Goal: Use online tool/utility: Utilize a website feature to perform a specific function

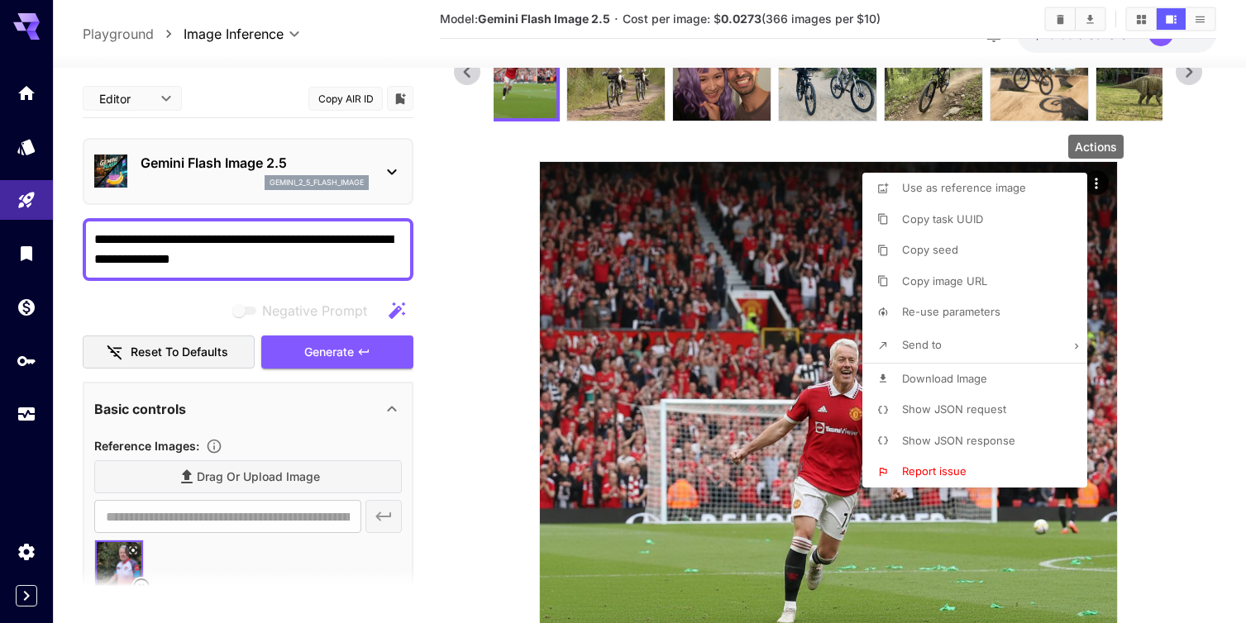
scroll to position [98, 0]
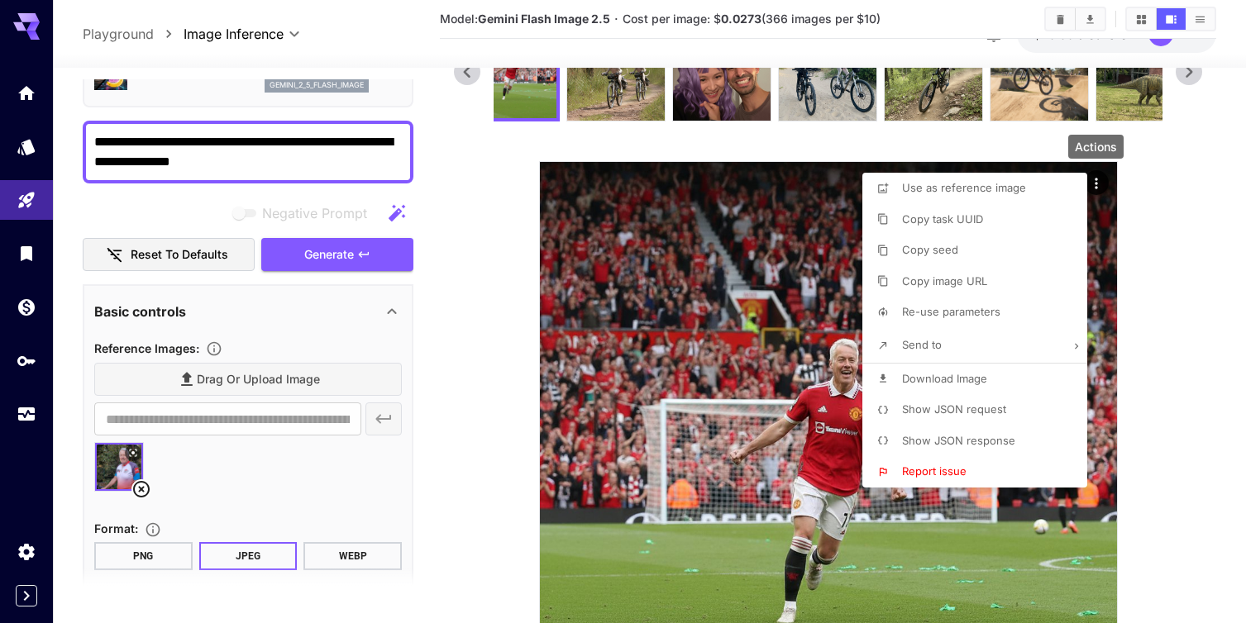
click at [1167, 274] on div at bounding box center [623, 311] width 1246 height 623
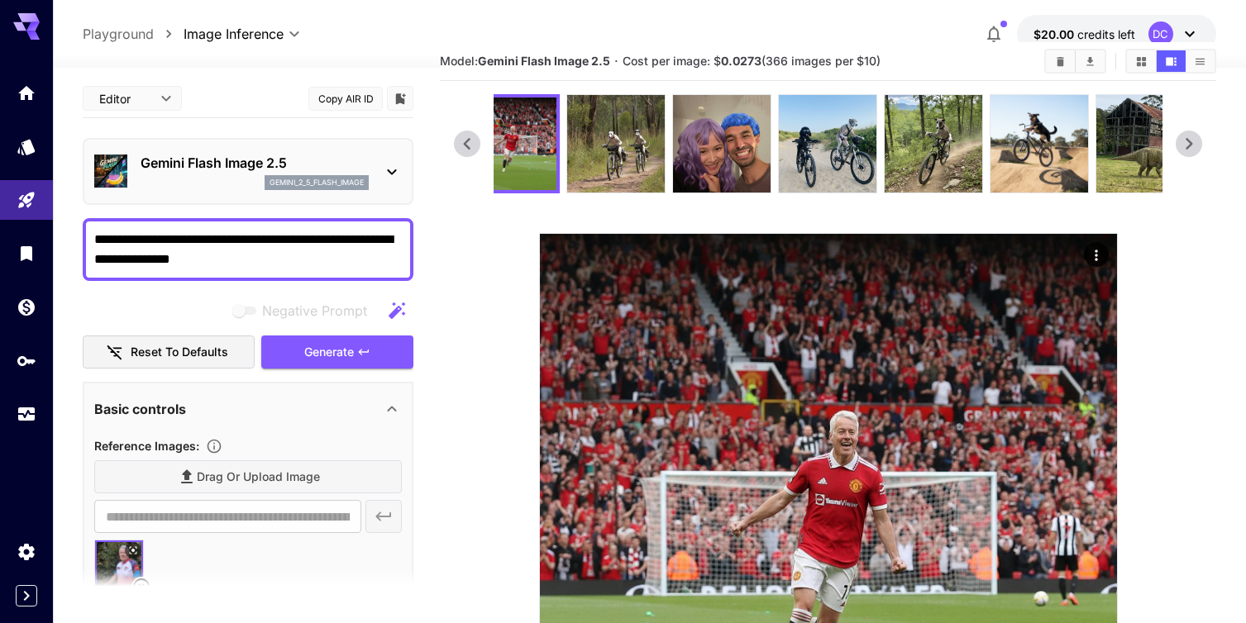
scroll to position [0, 0]
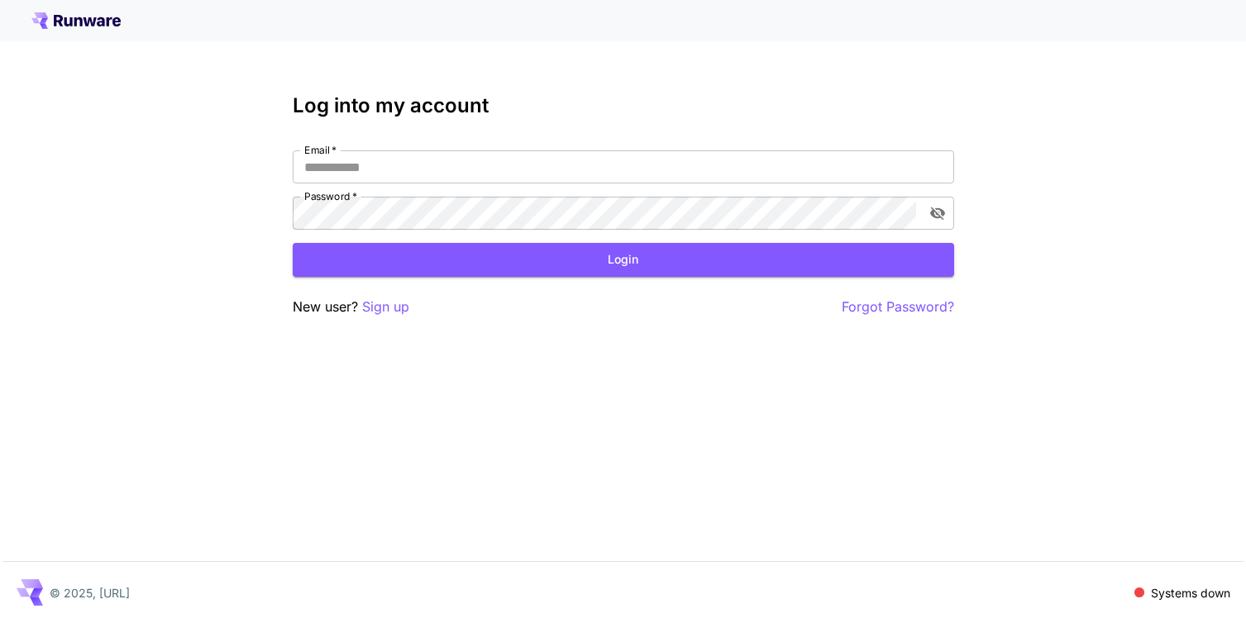
type input "**********"
click at [618, 263] on button "Login" at bounding box center [623, 260] width 661 height 34
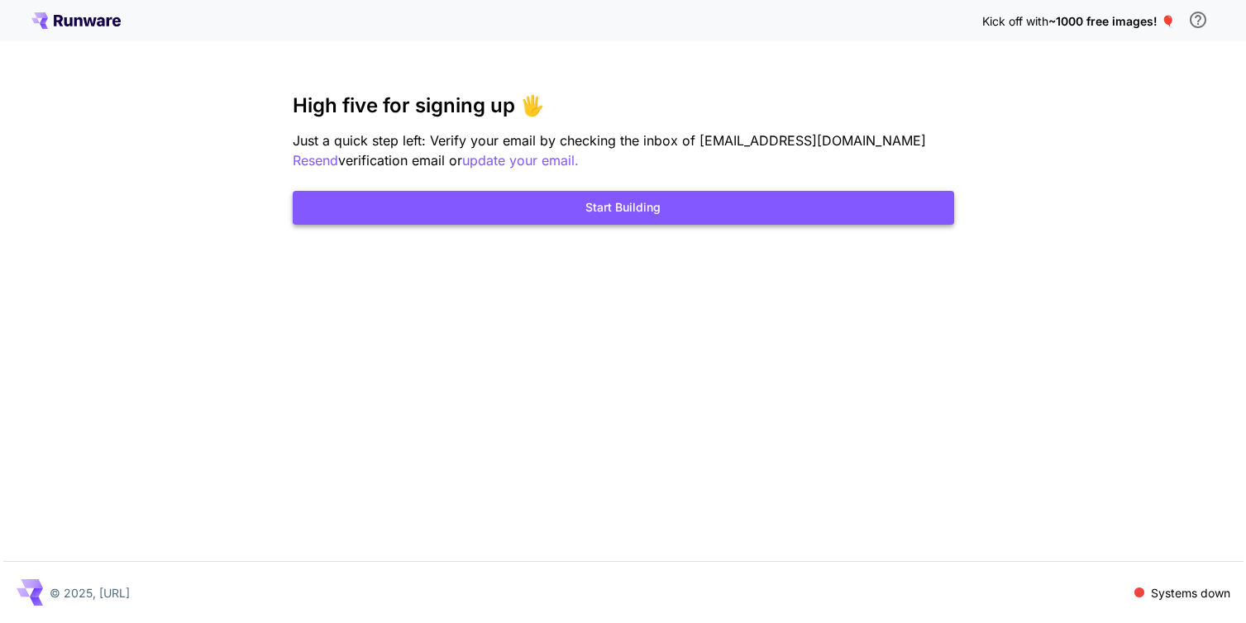
click at [618, 216] on button "Start Building" at bounding box center [623, 208] width 661 height 34
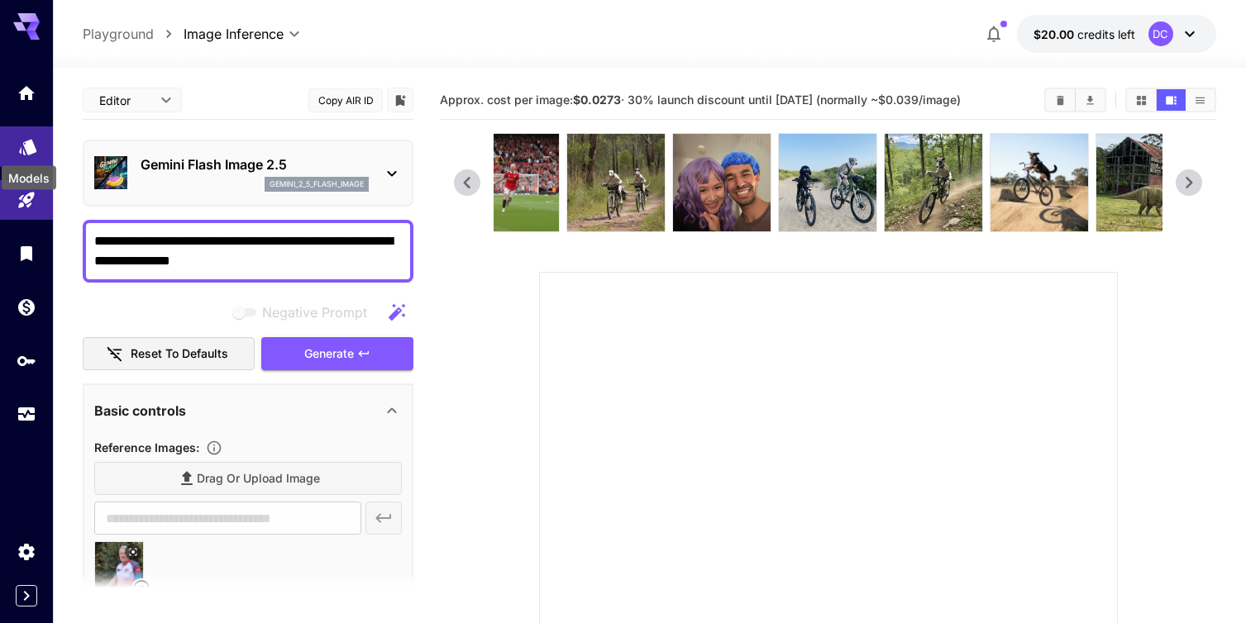
click at [18, 152] on icon "Models" at bounding box center [28, 142] width 20 height 20
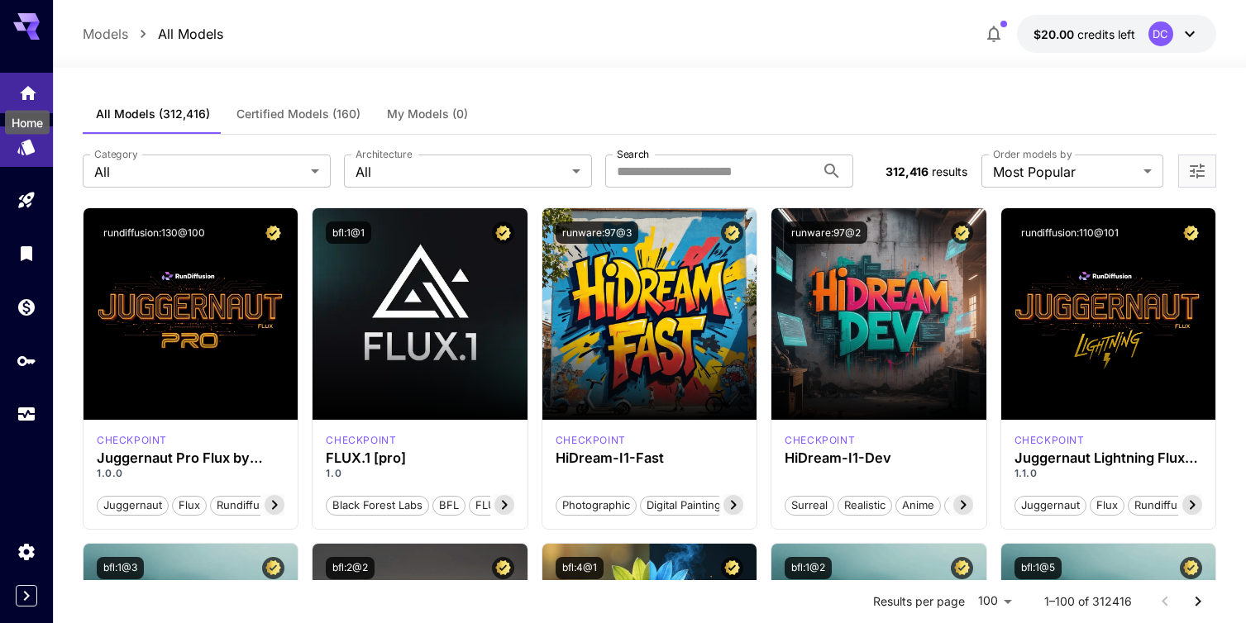
click at [26, 90] on icon "Home" at bounding box center [28, 89] width 17 height 14
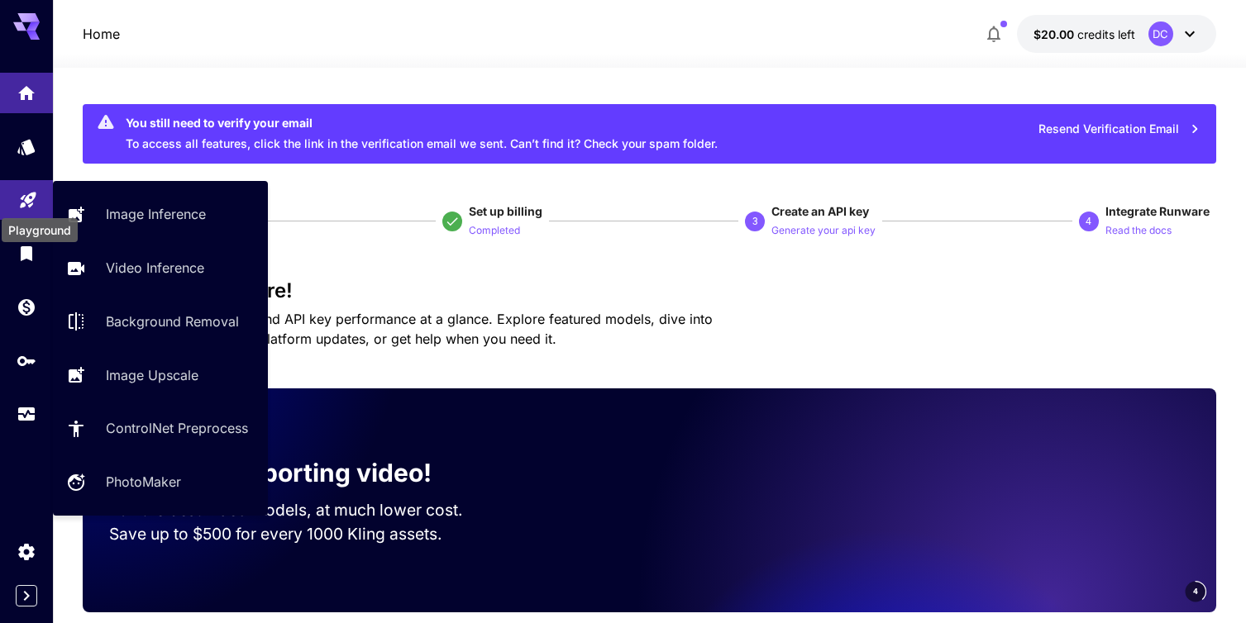
click at [25, 203] on icon "Playground" at bounding box center [28, 196] width 20 height 20
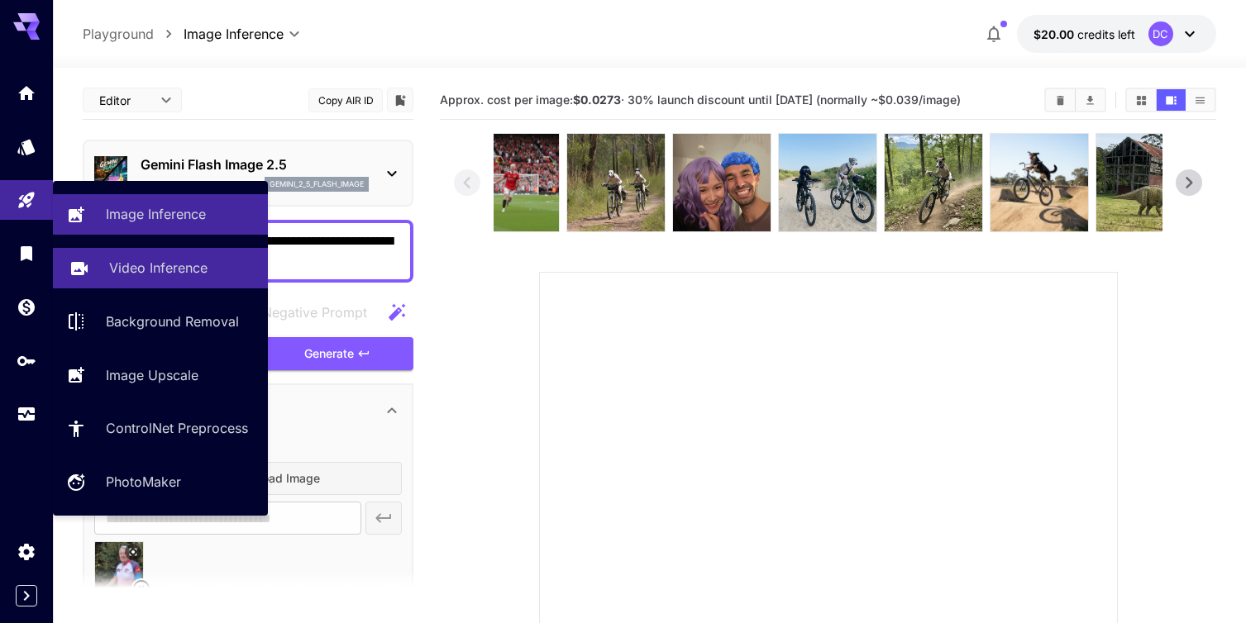
click at [150, 270] on p "Video Inference" at bounding box center [158, 268] width 98 height 20
type input "**********"
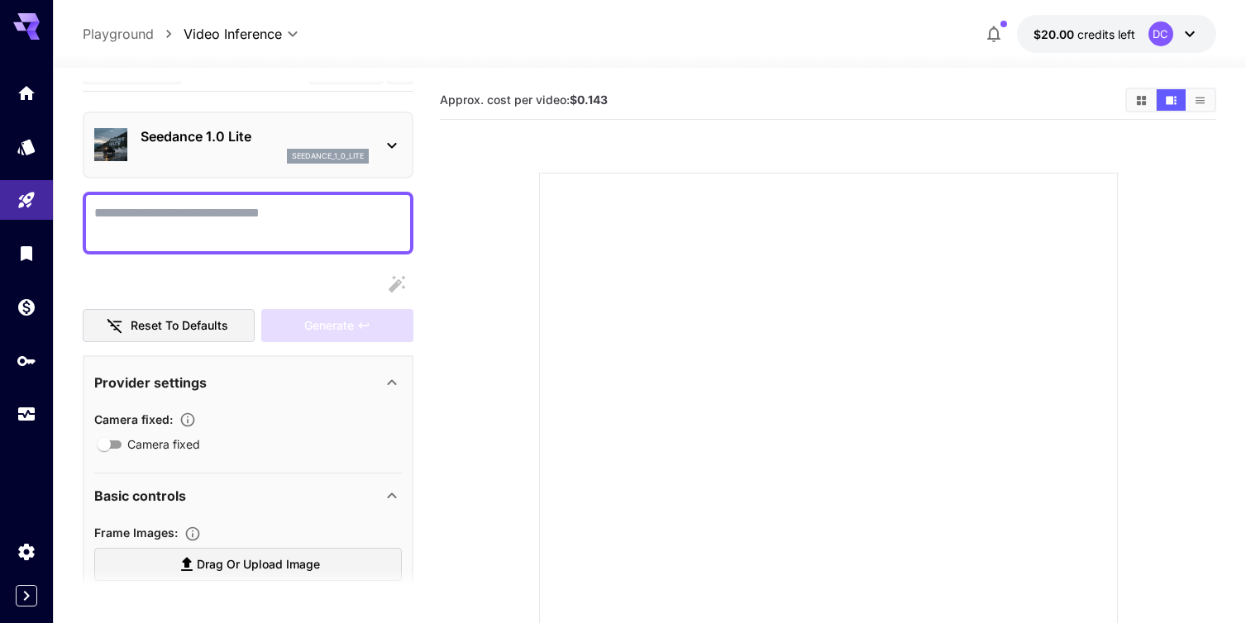
scroll to position [15, 0]
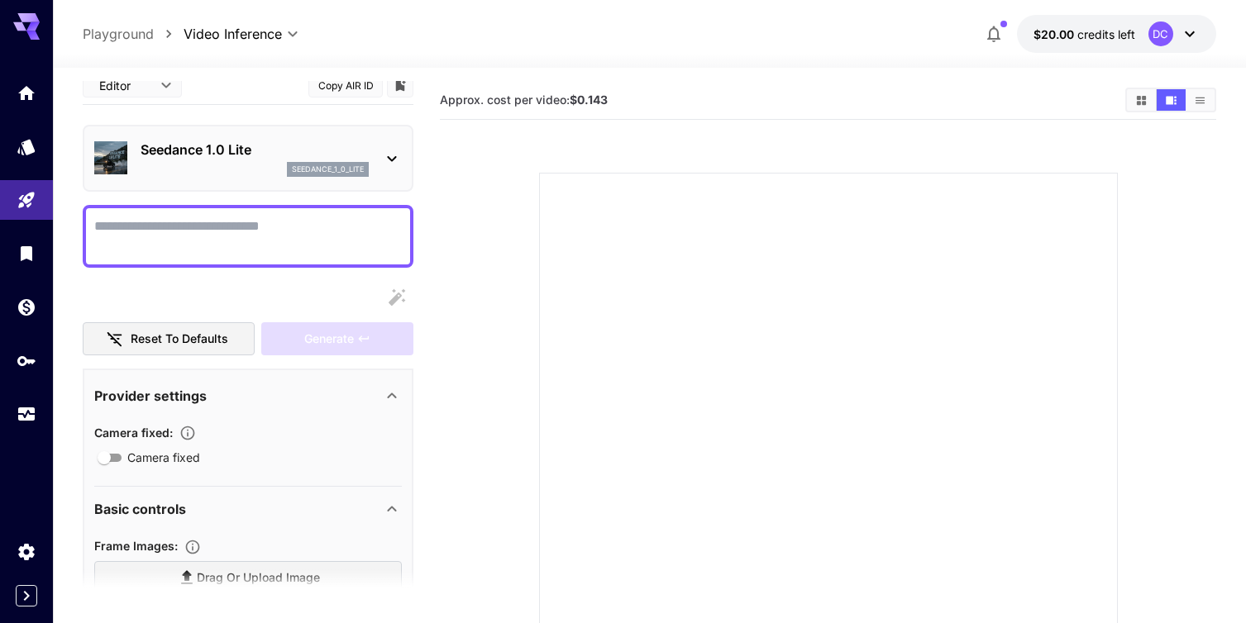
click at [108, 160] on img at bounding box center [110, 157] width 33 height 33
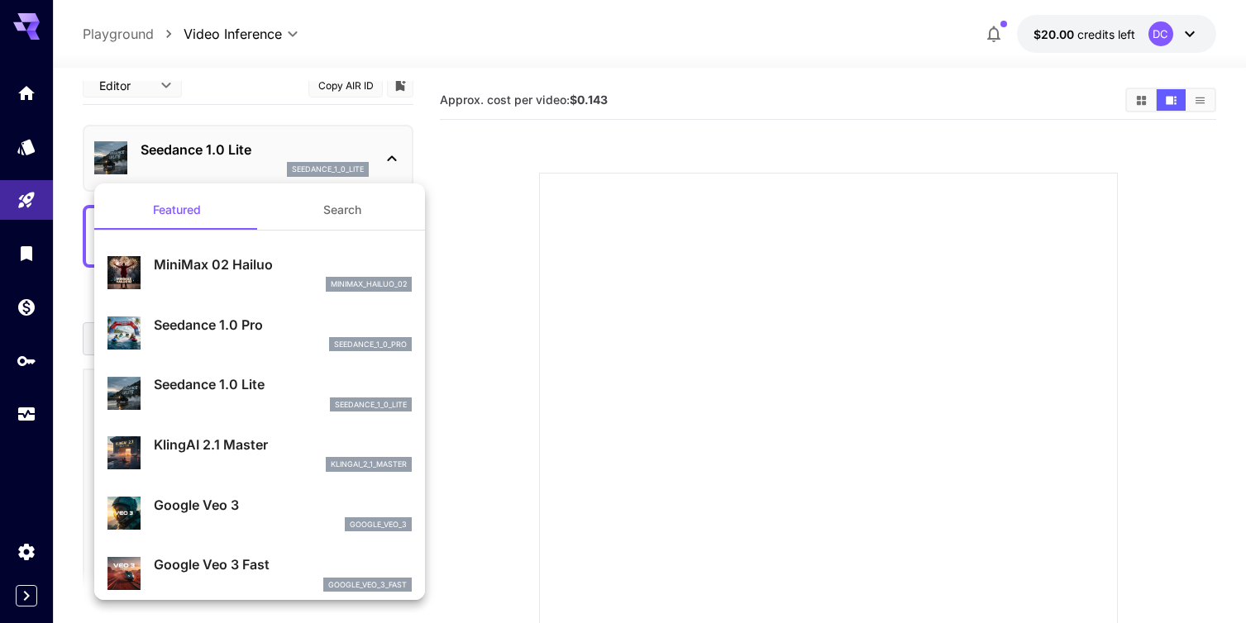
click at [69, 55] on div at bounding box center [623, 311] width 1246 height 623
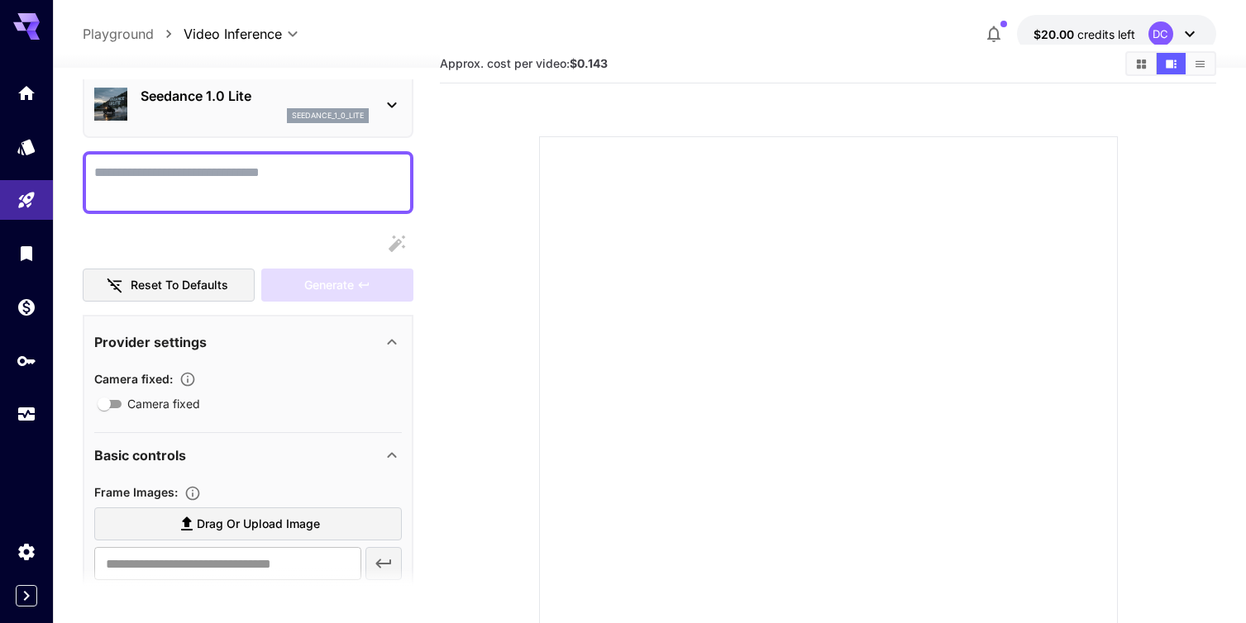
scroll to position [40, 0]
type input "**********"
click at [122, 192] on textarea "Camera fixed" at bounding box center [248, 183] width 308 height 40
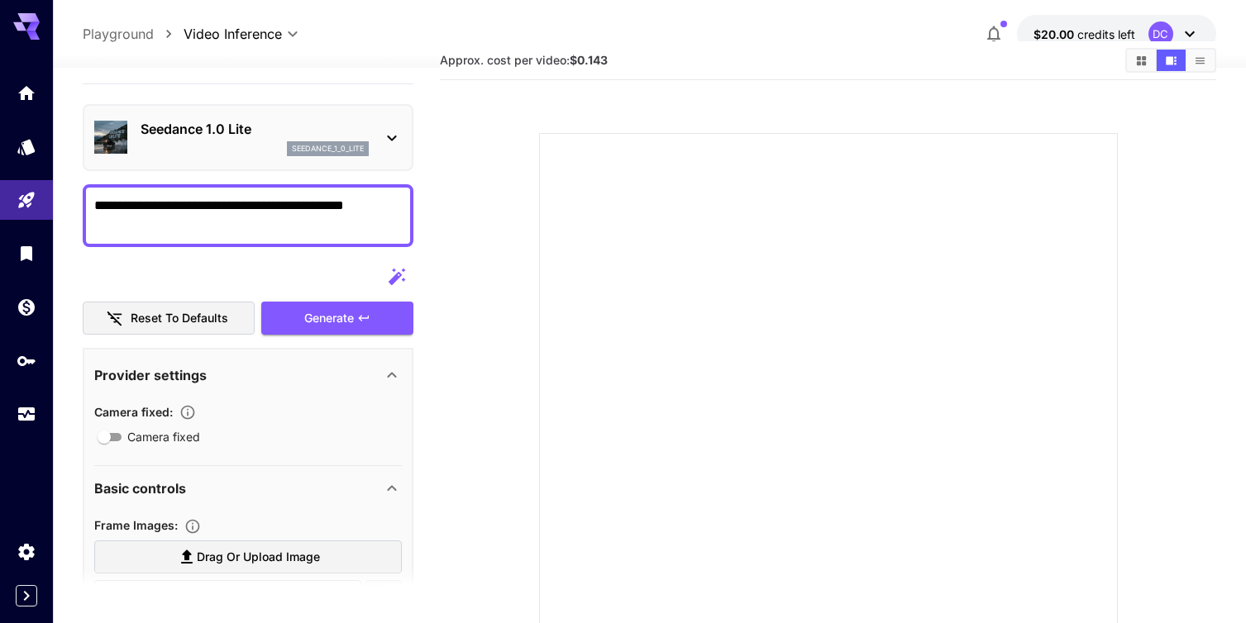
scroll to position [28, 0]
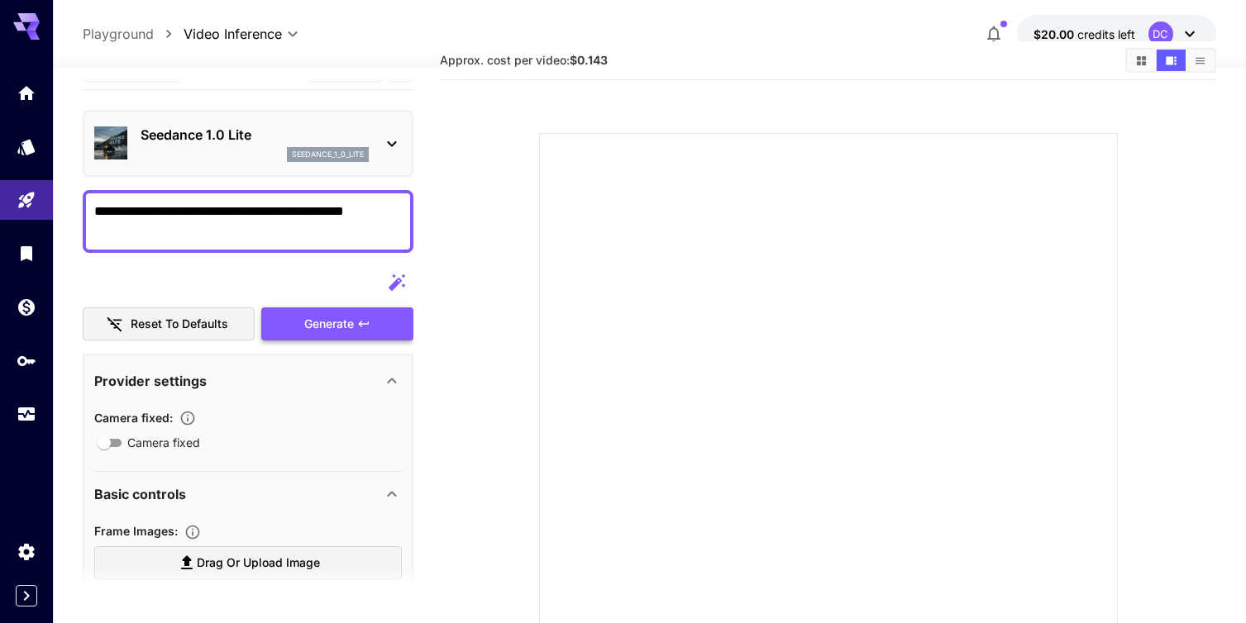
type textarea "**********"
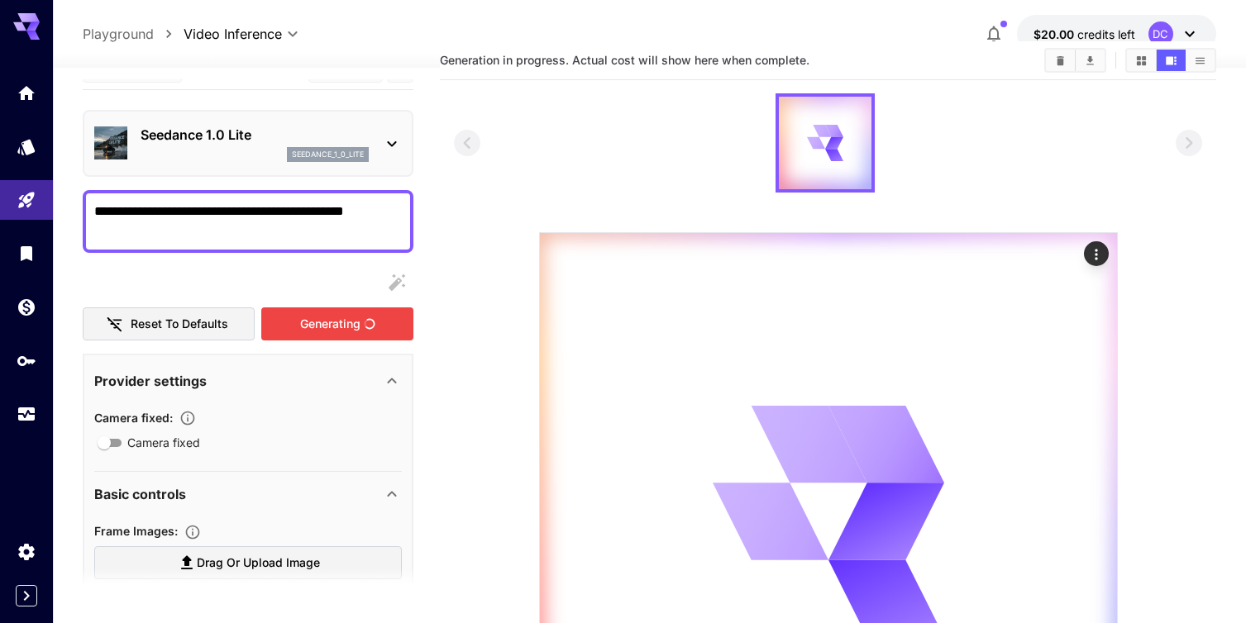
click at [310, 323] on div "Generating" at bounding box center [337, 325] width 152 height 34
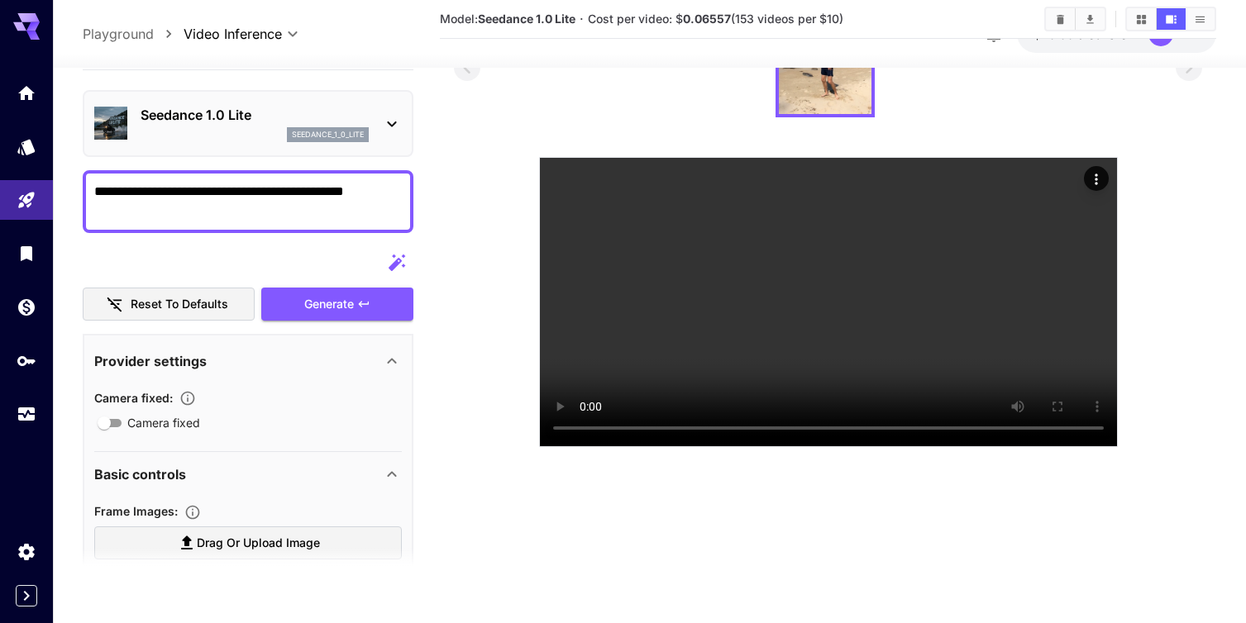
scroll to position [131, 0]
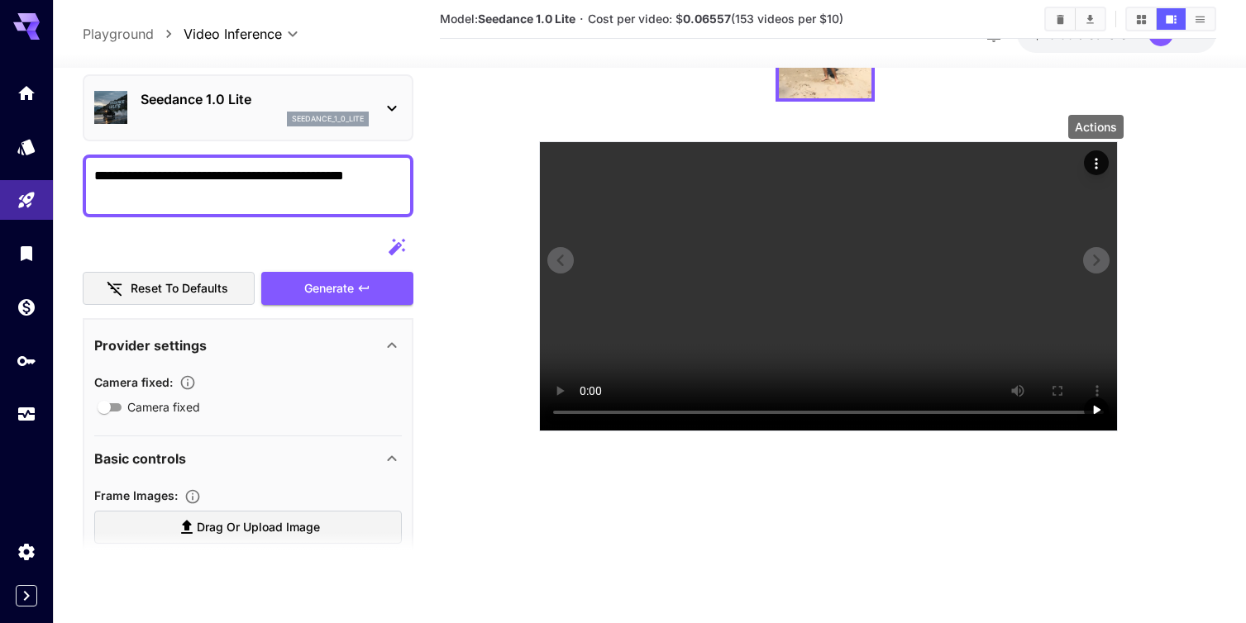
click at [1097, 161] on icon "Actions" at bounding box center [1096, 163] width 17 height 17
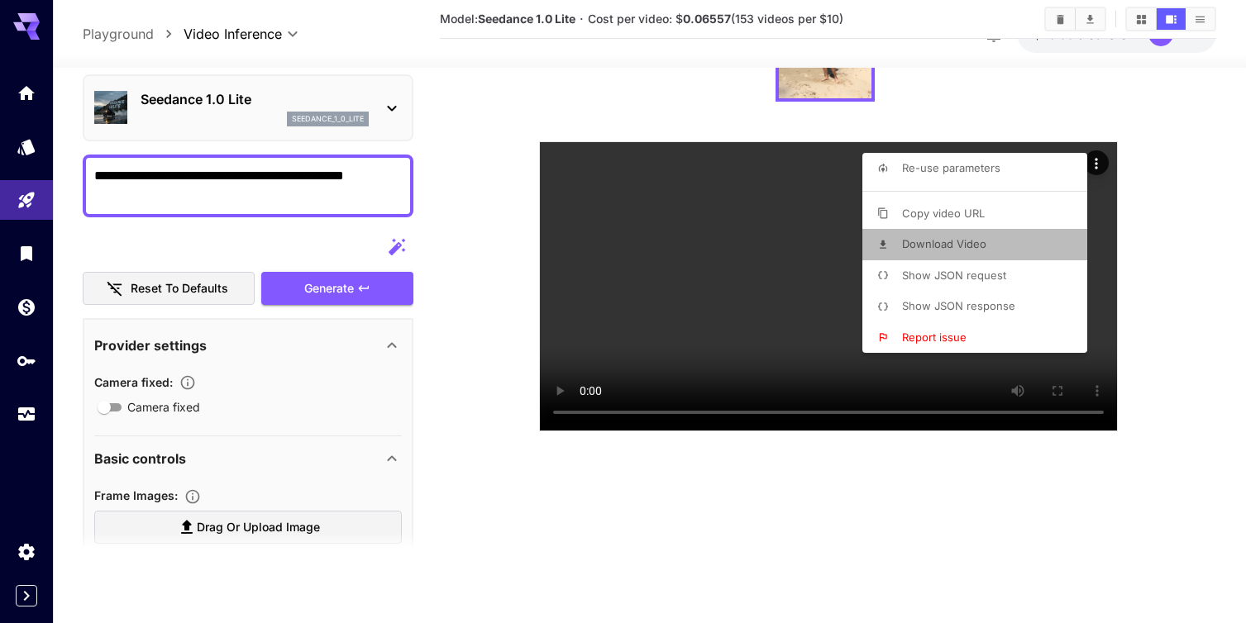
click at [971, 244] on span "Download Video" at bounding box center [944, 243] width 84 height 13
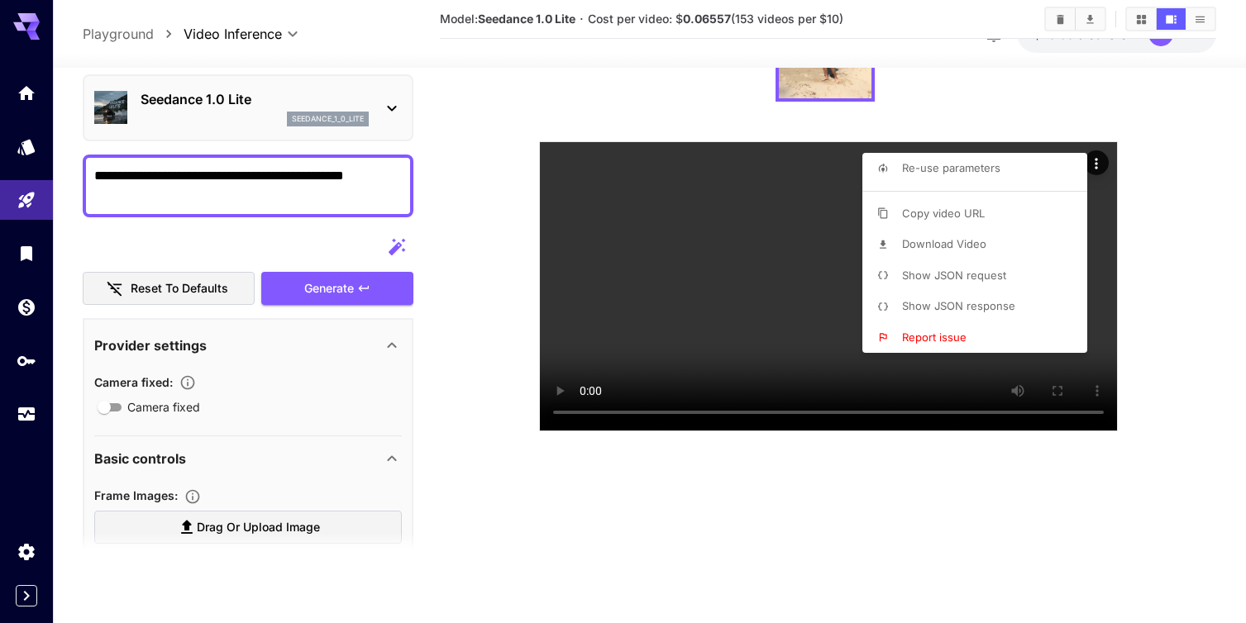
click at [485, 110] on div at bounding box center [623, 311] width 1246 height 623
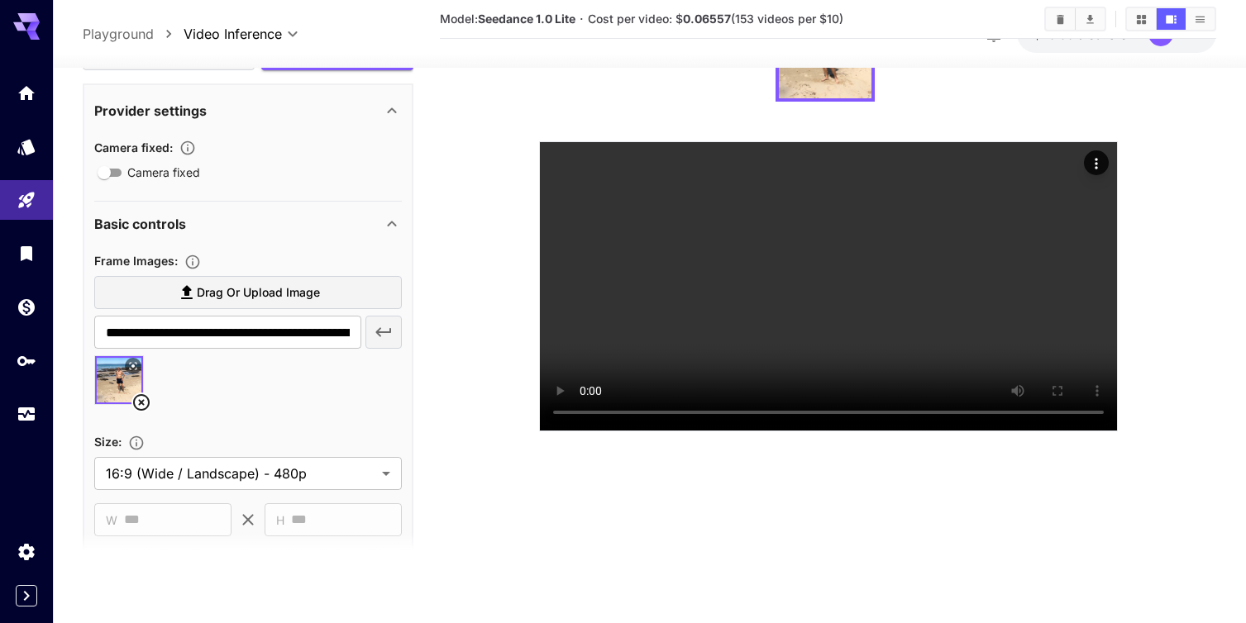
scroll to position [265, 0]
click at [136, 400] on icon at bounding box center [141, 401] width 20 height 20
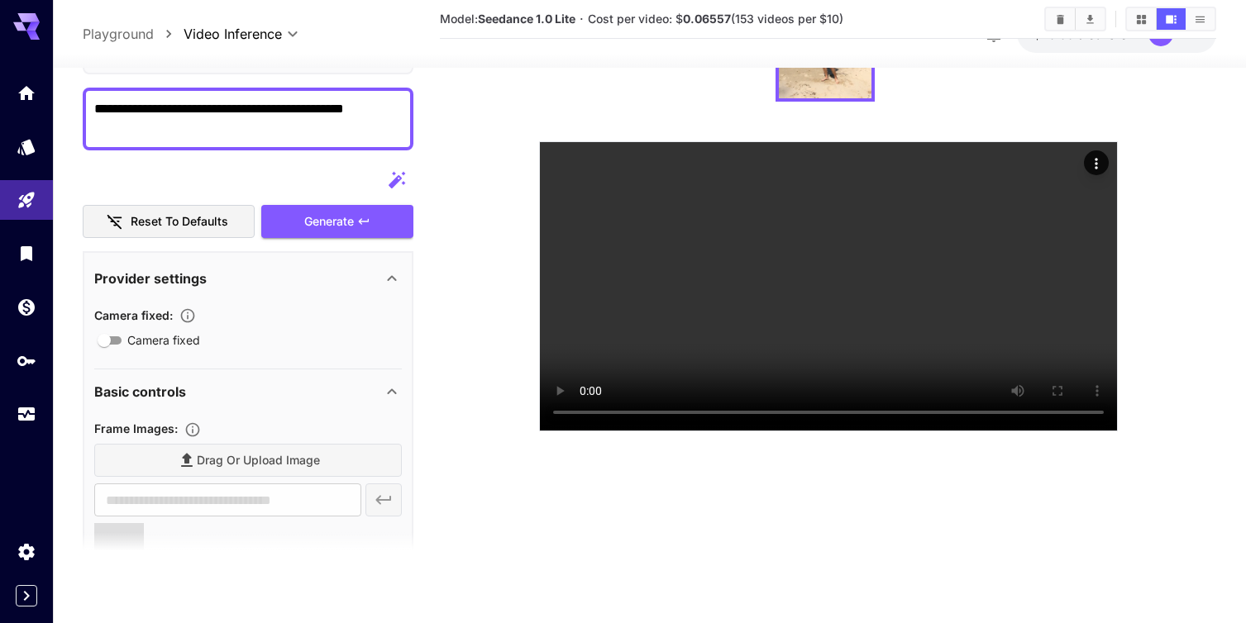
scroll to position [93, 0]
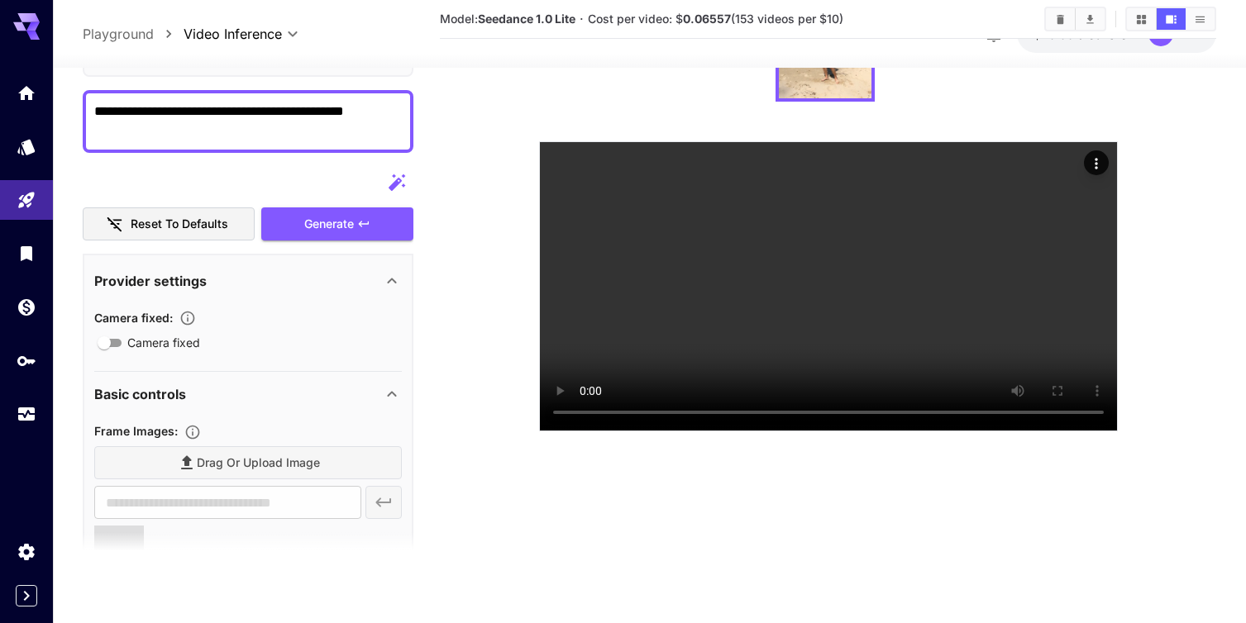
click at [376, 120] on textarea "**********" at bounding box center [248, 122] width 308 height 40
type textarea "**********"
type input "**********"
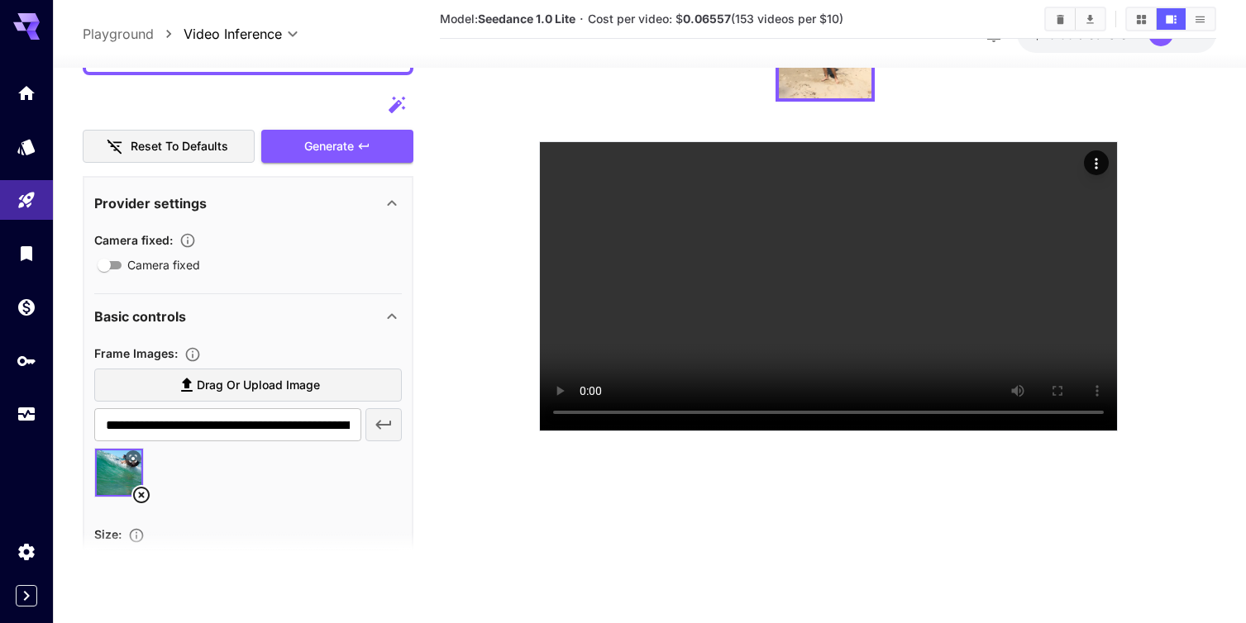
scroll to position [171, 0]
type textarea "**********"
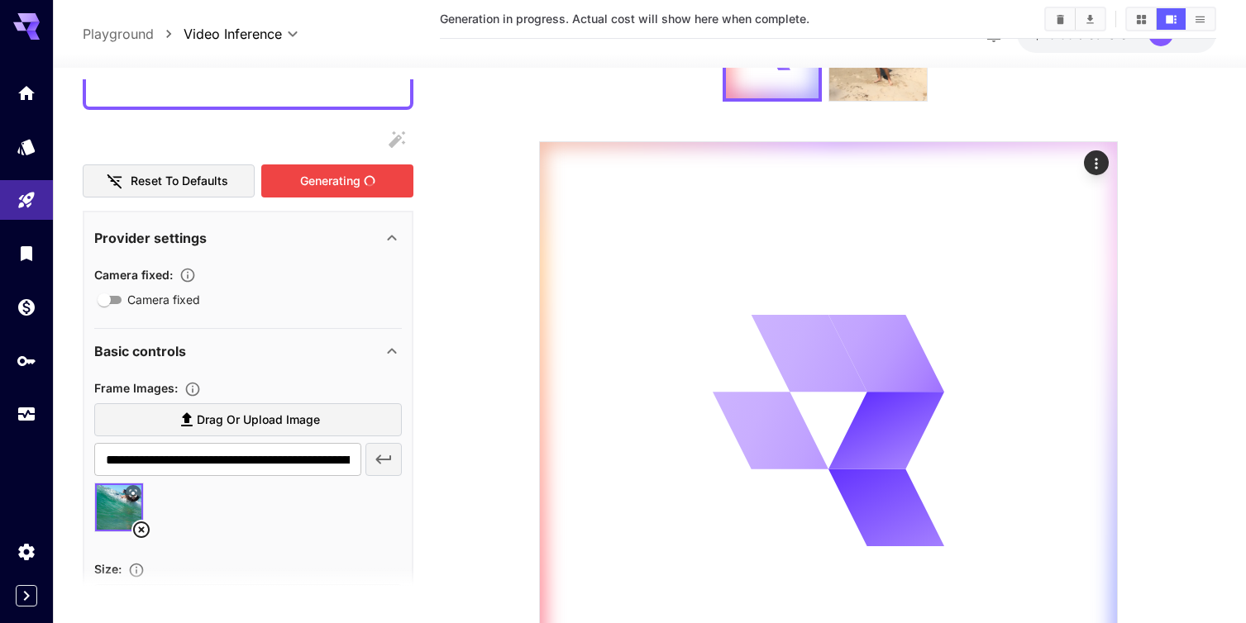
click at [336, 148] on div "Reset to defaults Generating" at bounding box center [248, 160] width 331 height 75
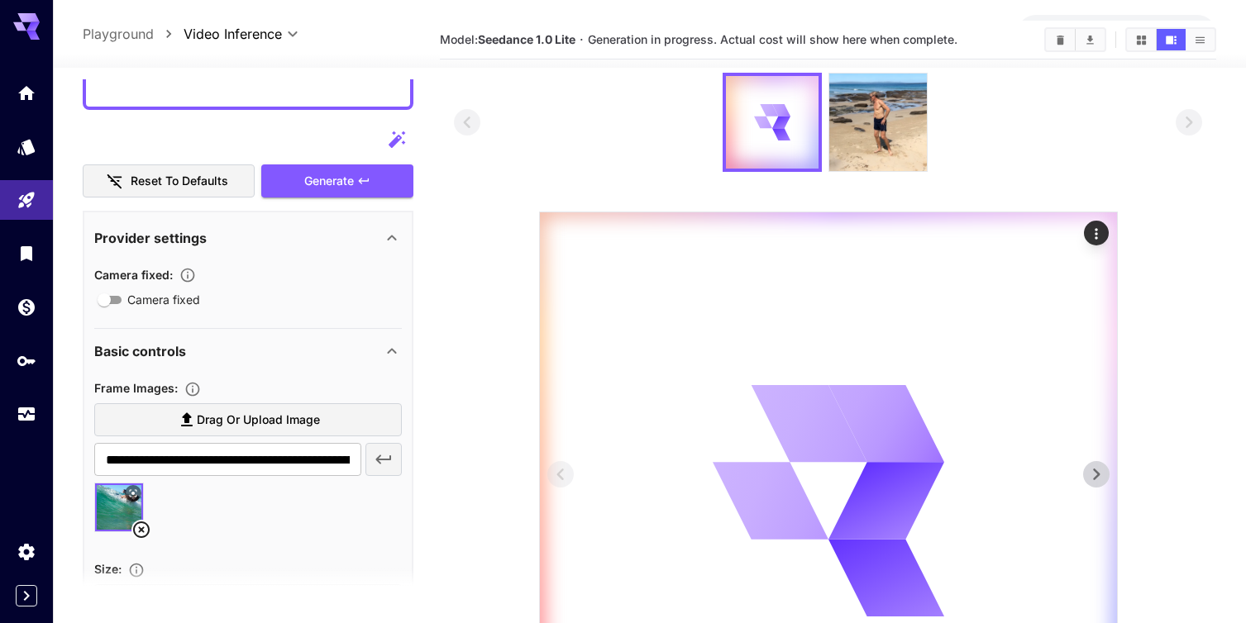
scroll to position [62, 0]
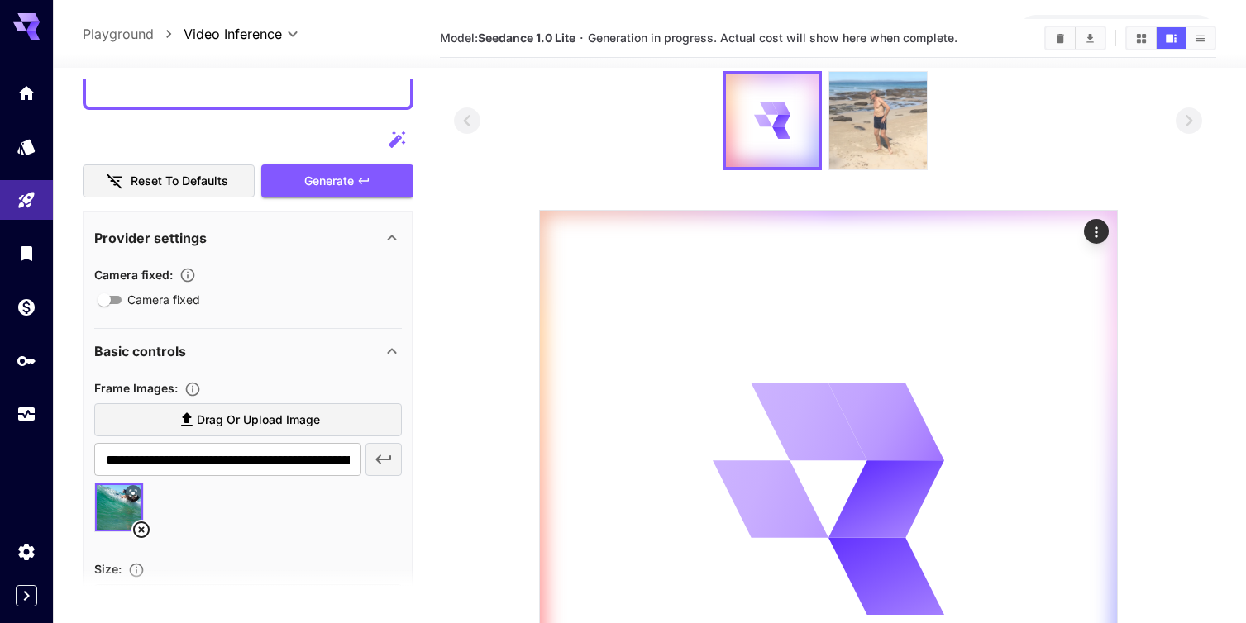
click at [863, 154] on img at bounding box center [878, 121] width 98 height 98
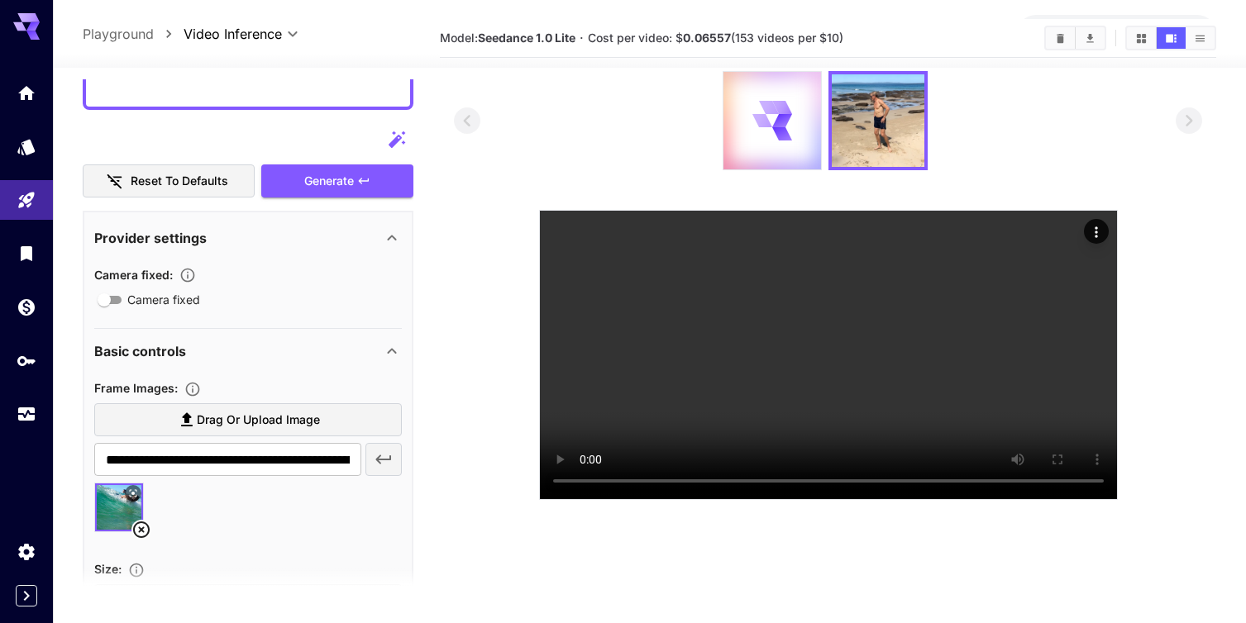
click at [1029, 144] on div at bounding box center [827, 120] width 747 height 99
click at [775, 132] on icon at bounding box center [781, 133] width 21 height 23
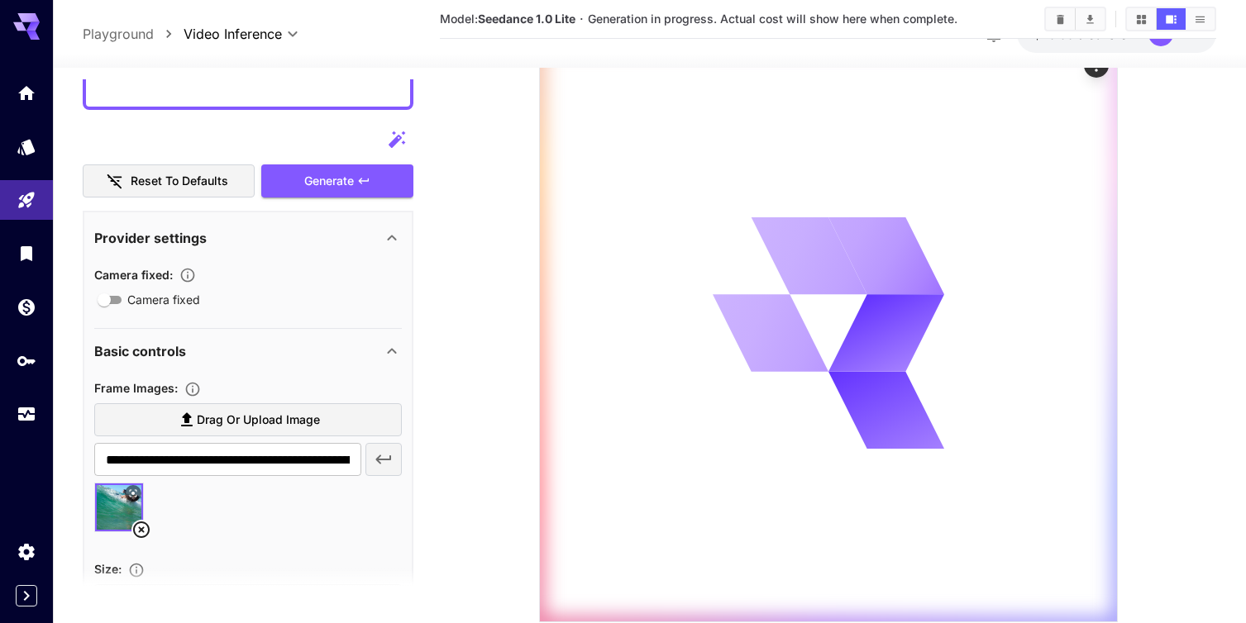
scroll to position [131, 0]
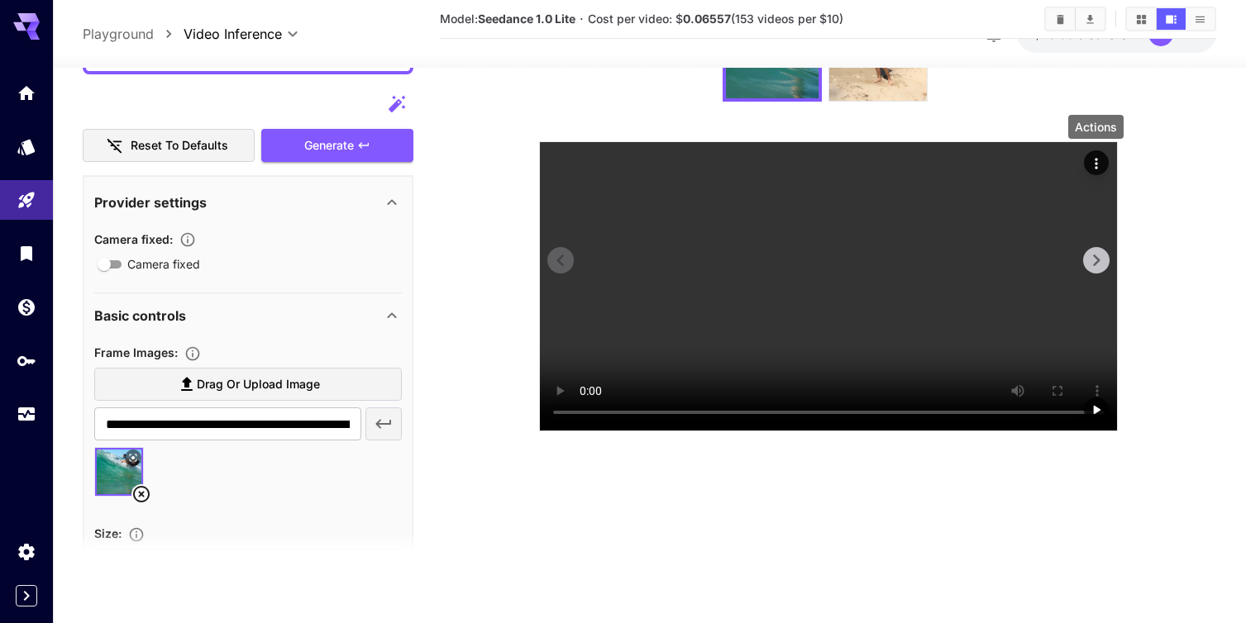
click at [1094, 166] on icon "Actions" at bounding box center [1096, 163] width 17 height 17
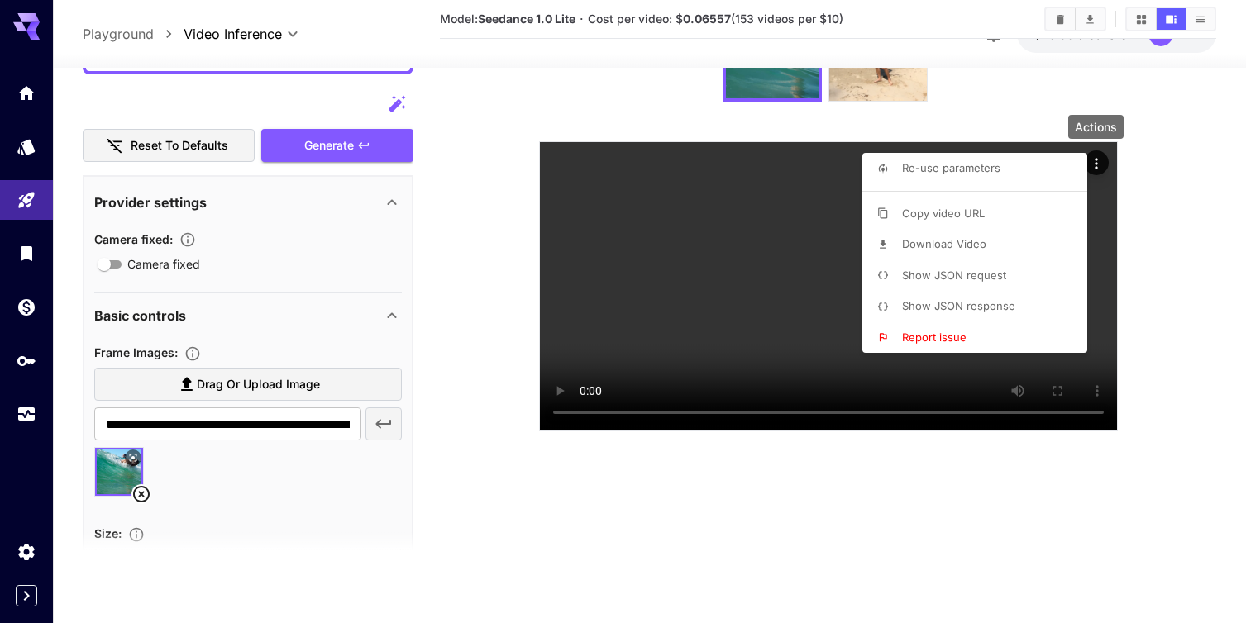
click at [1009, 73] on div at bounding box center [623, 311] width 1246 height 623
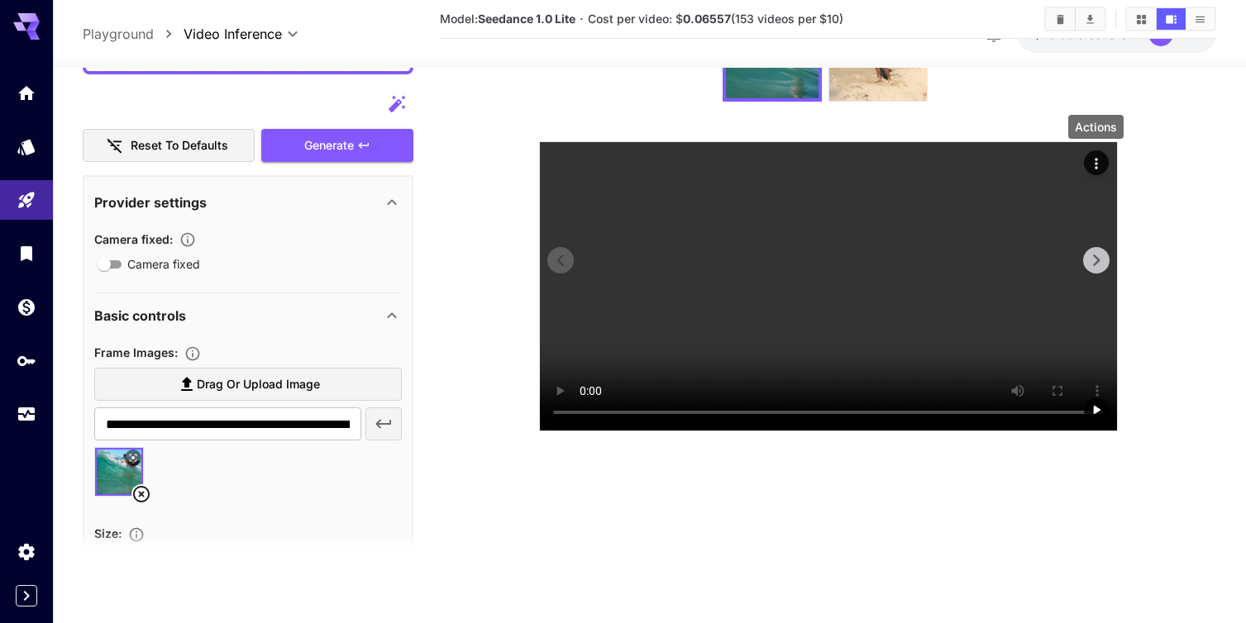
click at [1095, 168] on icon "Actions" at bounding box center [1096, 163] width 2 height 11
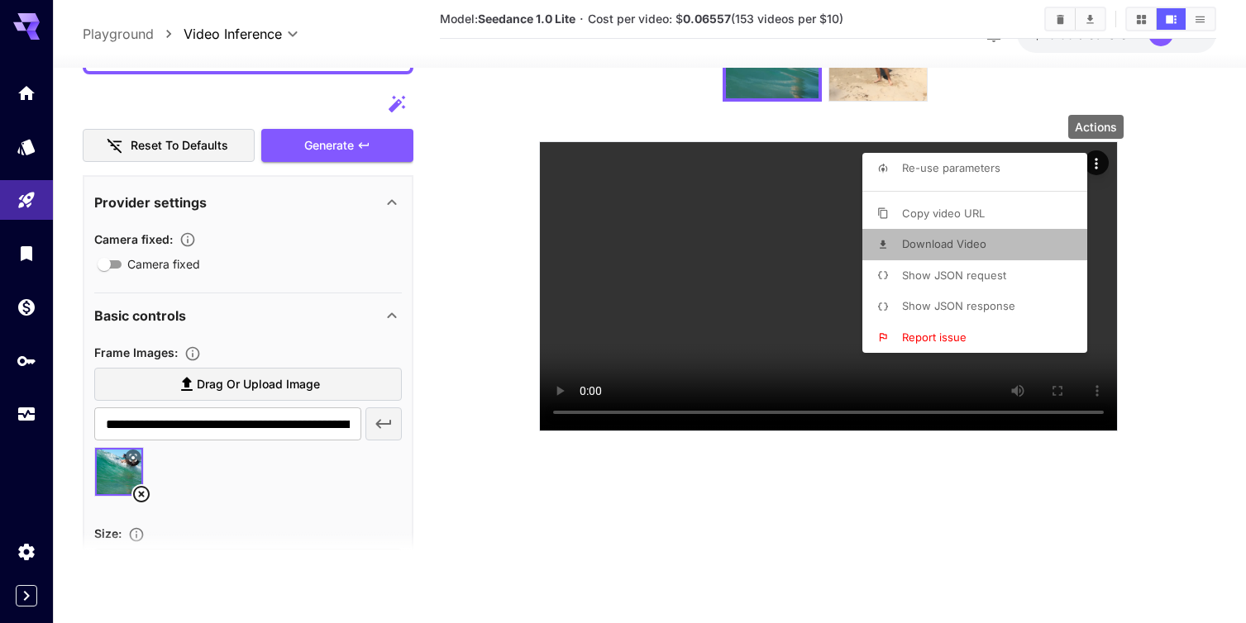
click at [949, 246] on span "Download Video" at bounding box center [944, 243] width 84 height 13
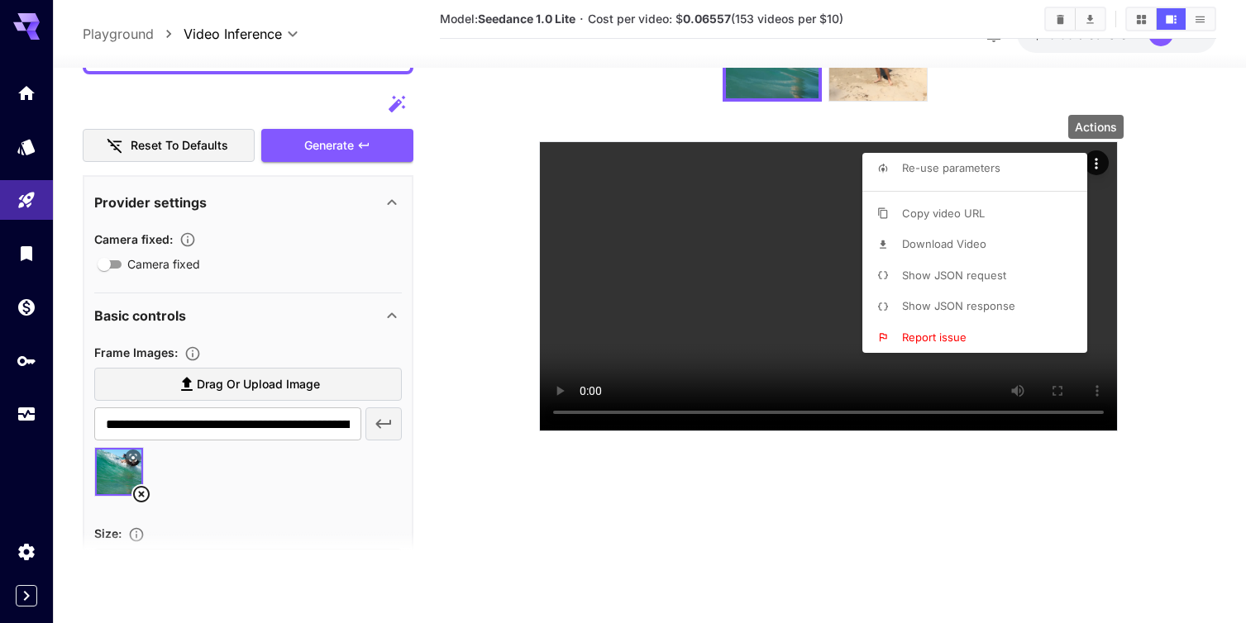
click at [108, 35] on div at bounding box center [623, 311] width 1246 height 623
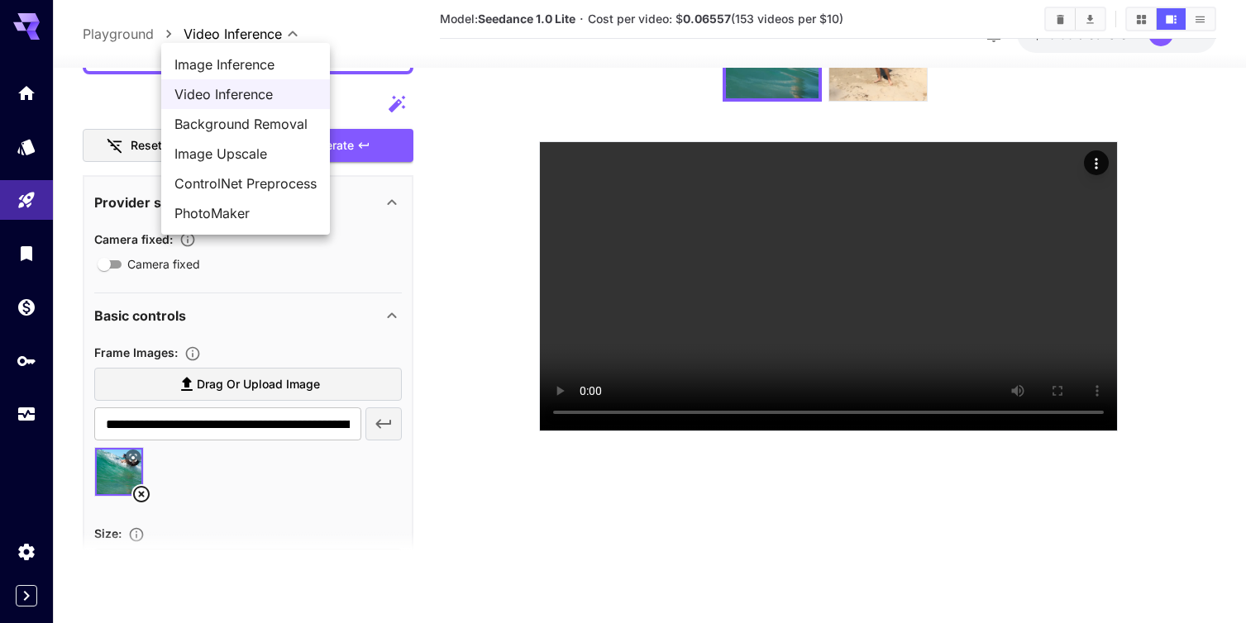
click at [294, 33] on body "**********" at bounding box center [623, 246] width 1246 height 754
click at [251, 64] on span "Image Inference" at bounding box center [245, 65] width 142 height 20
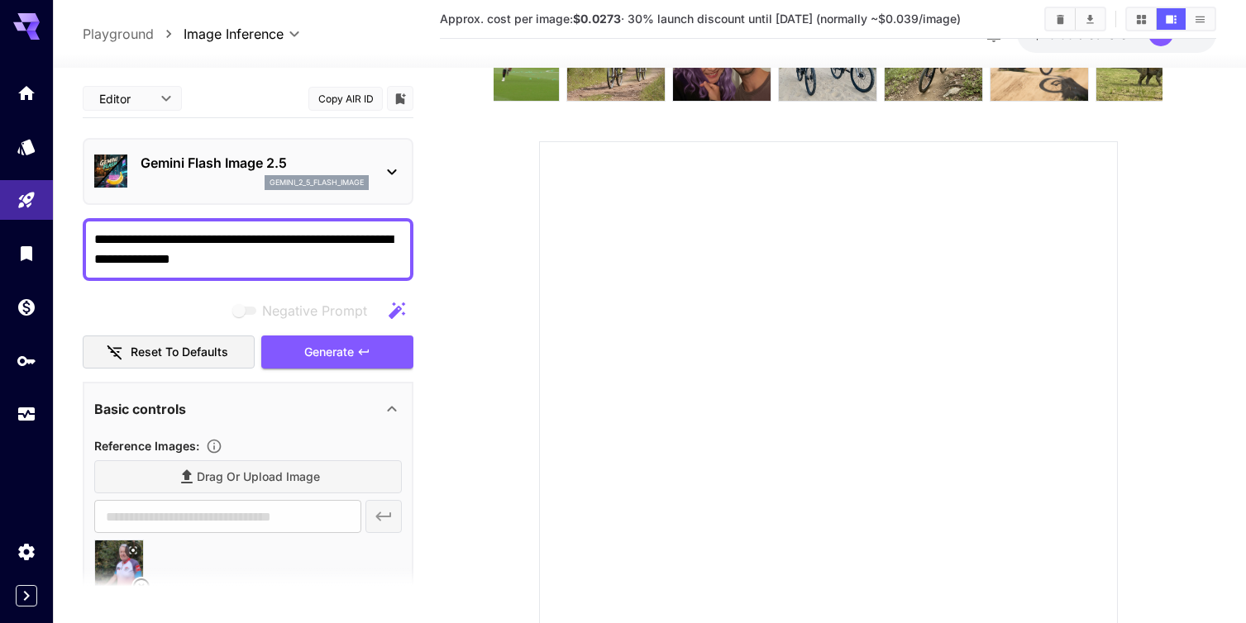
click at [265, 31] on body "**********" at bounding box center [623, 319] width 1246 height 900
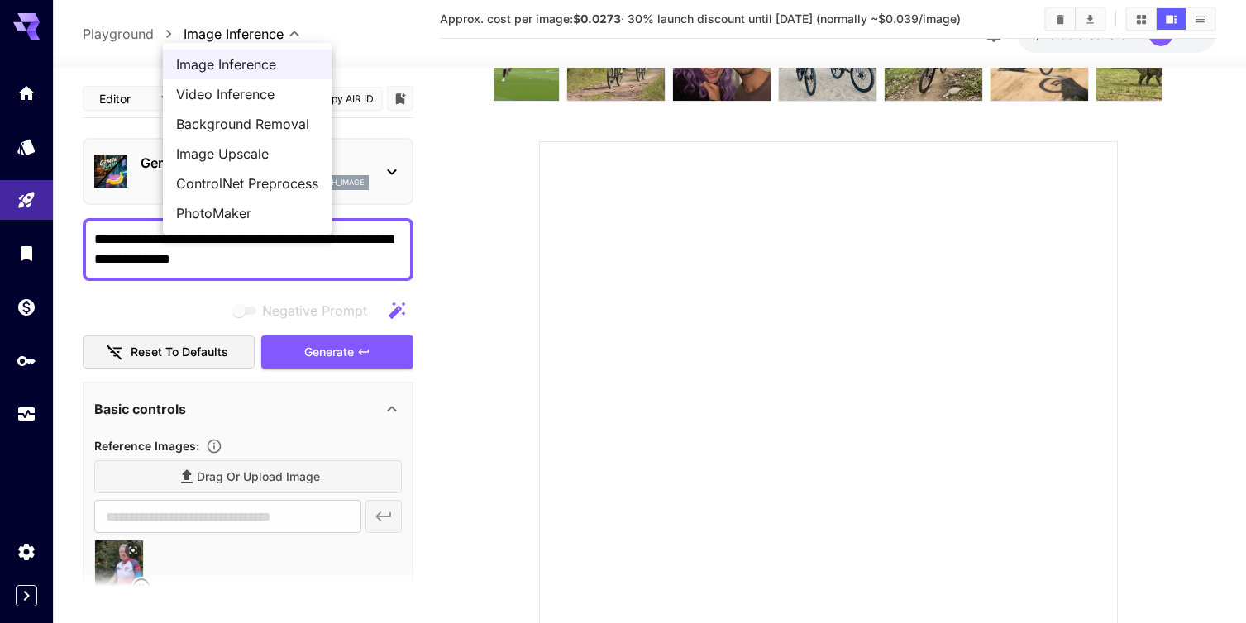
click at [235, 210] on span "PhotoMaker" at bounding box center [247, 213] width 142 height 20
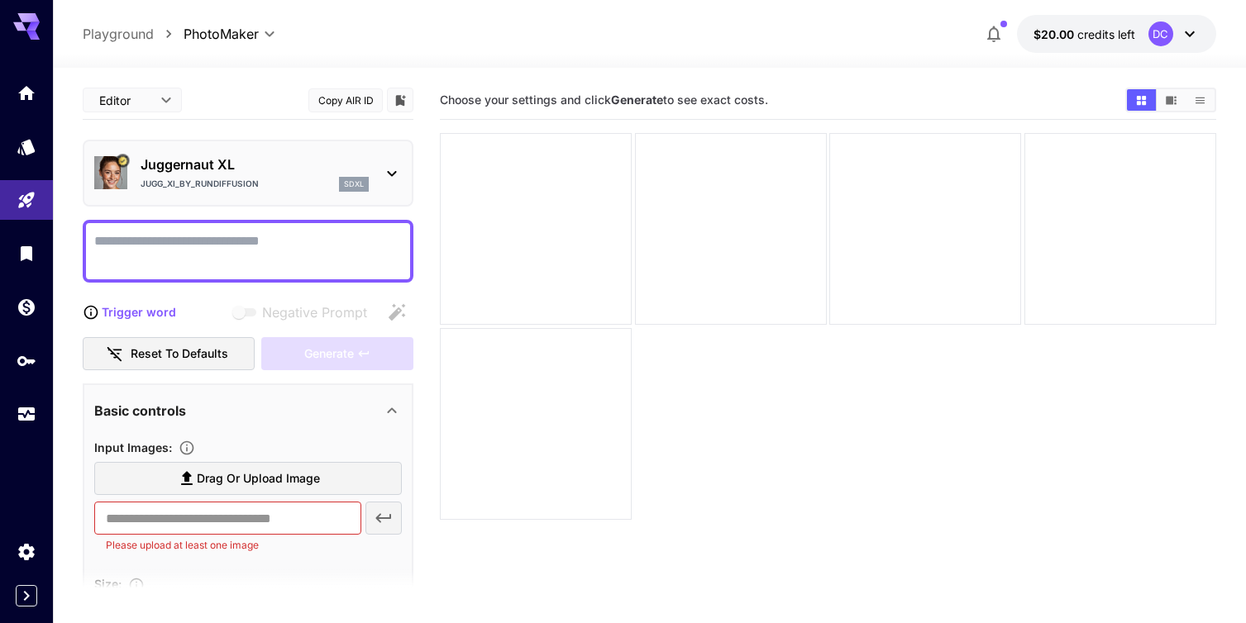
click at [404, 169] on div "Juggernaut XL Jugg_XI_by_RunDiffusion sdxl" at bounding box center [248, 173] width 331 height 67
click at [398, 169] on icon at bounding box center [392, 174] width 20 height 20
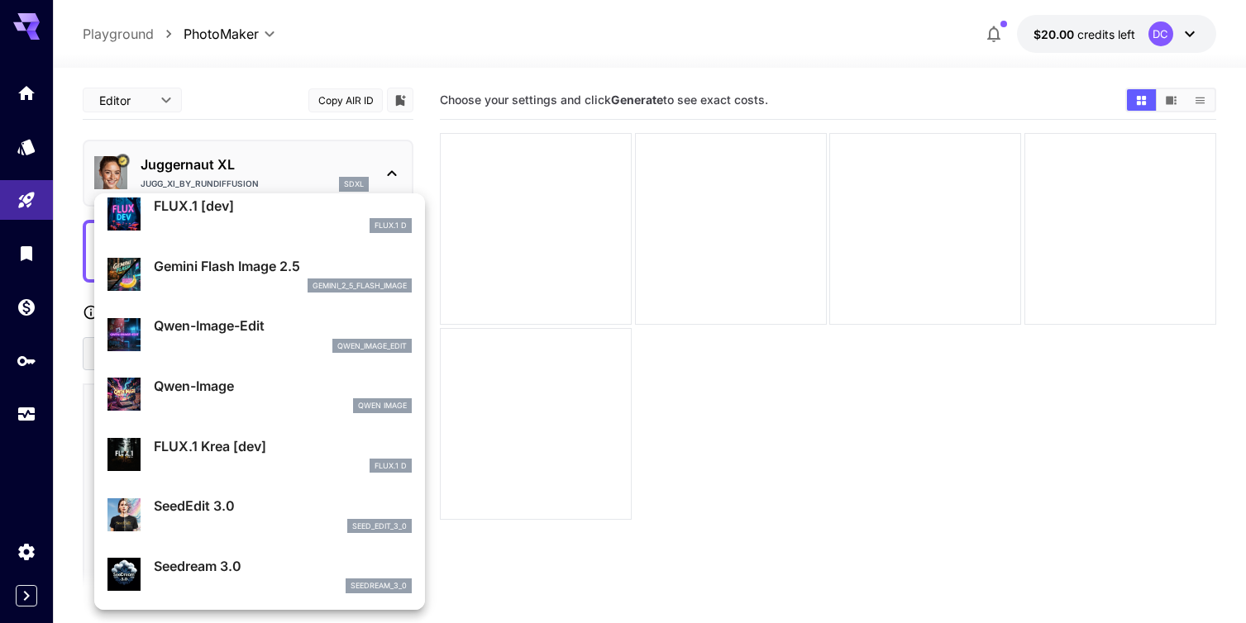
scroll to position [69, 0]
click at [228, 272] on p "Gemini Flash Image 2.5" at bounding box center [283, 265] width 258 height 20
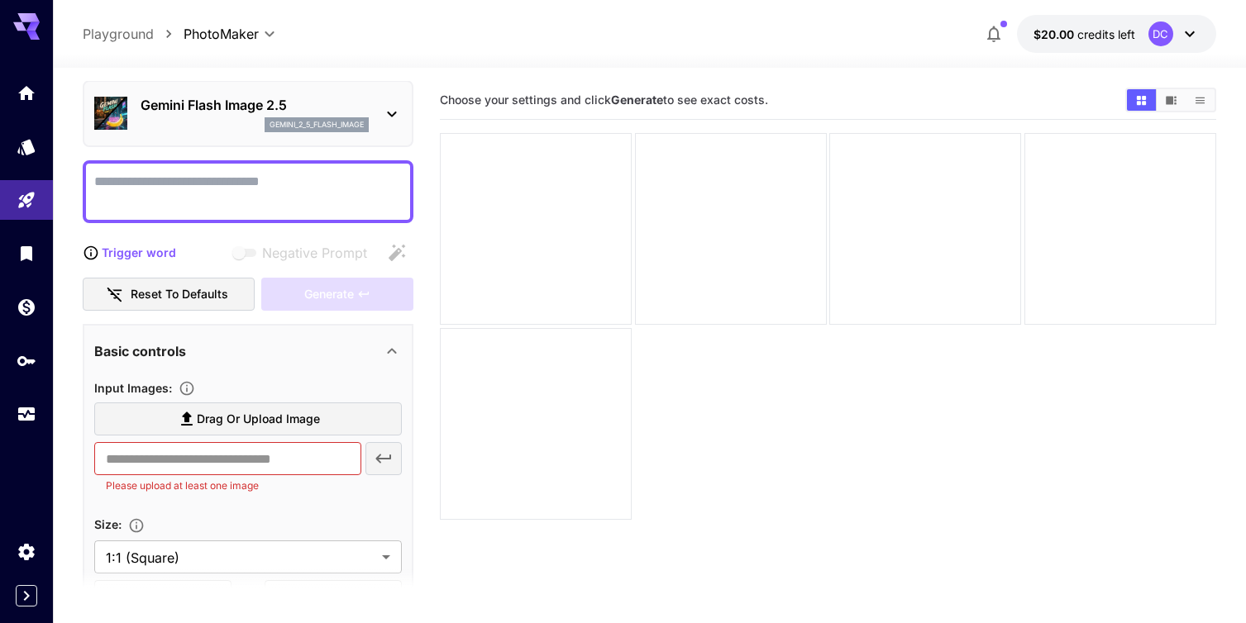
scroll to position [62, 0]
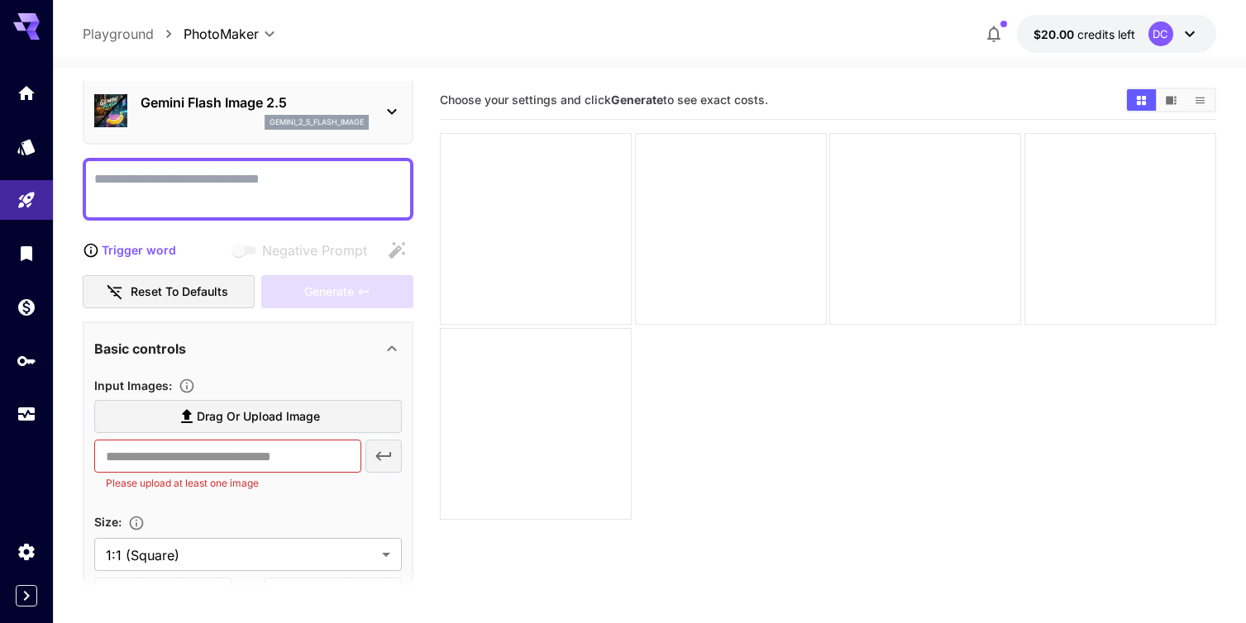
click at [384, 105] on icon at bounding box center [392, 112] width 20 height 20
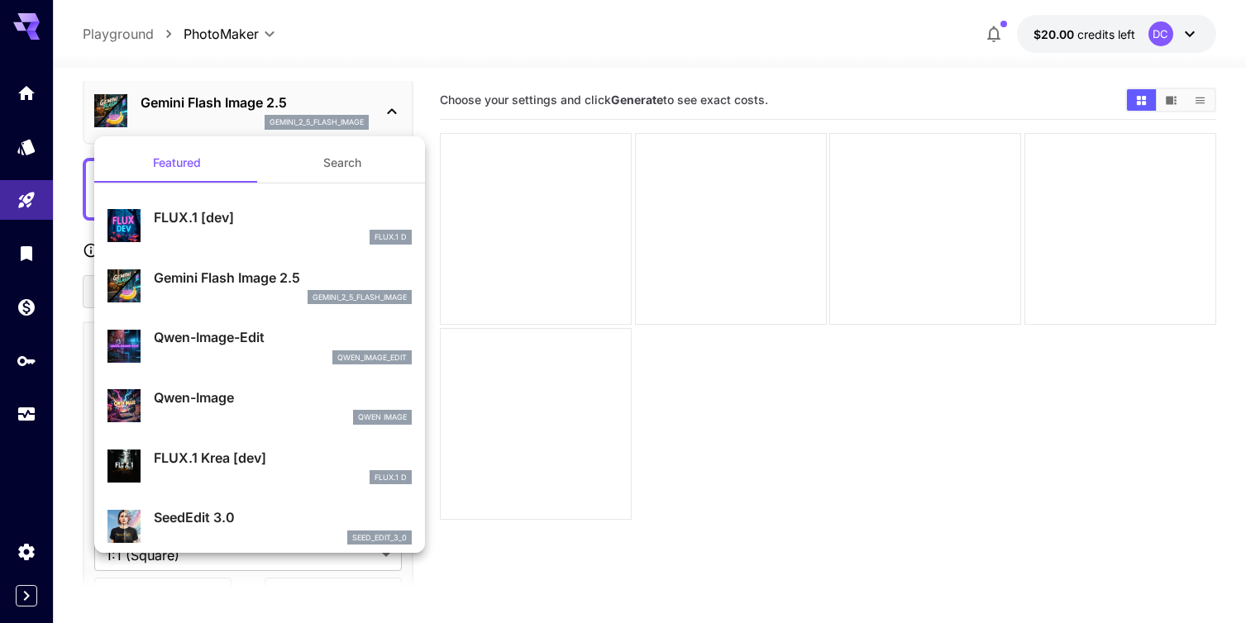
click at [390, 107] on div at bounding box center [623, 311] width 1246 height 623
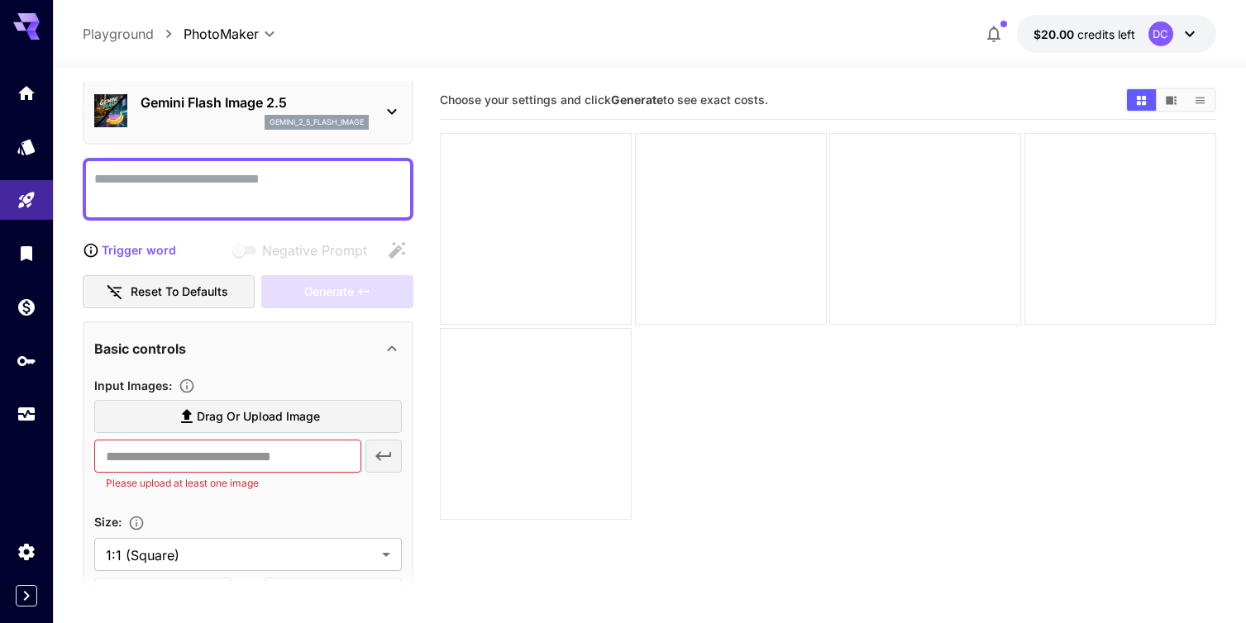
click at [390, 107] on icon at bounding box center [392, 112] width 20 height 20
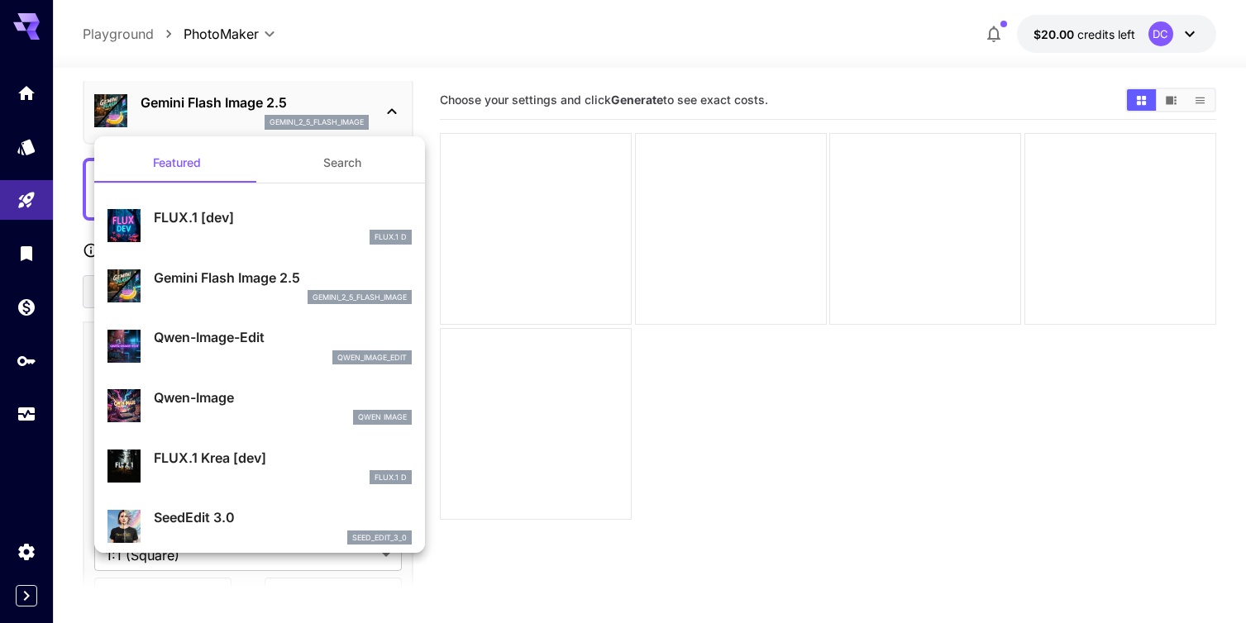
click at [268, 35] on div at bounding box center [623, 311] width 1246 height 623
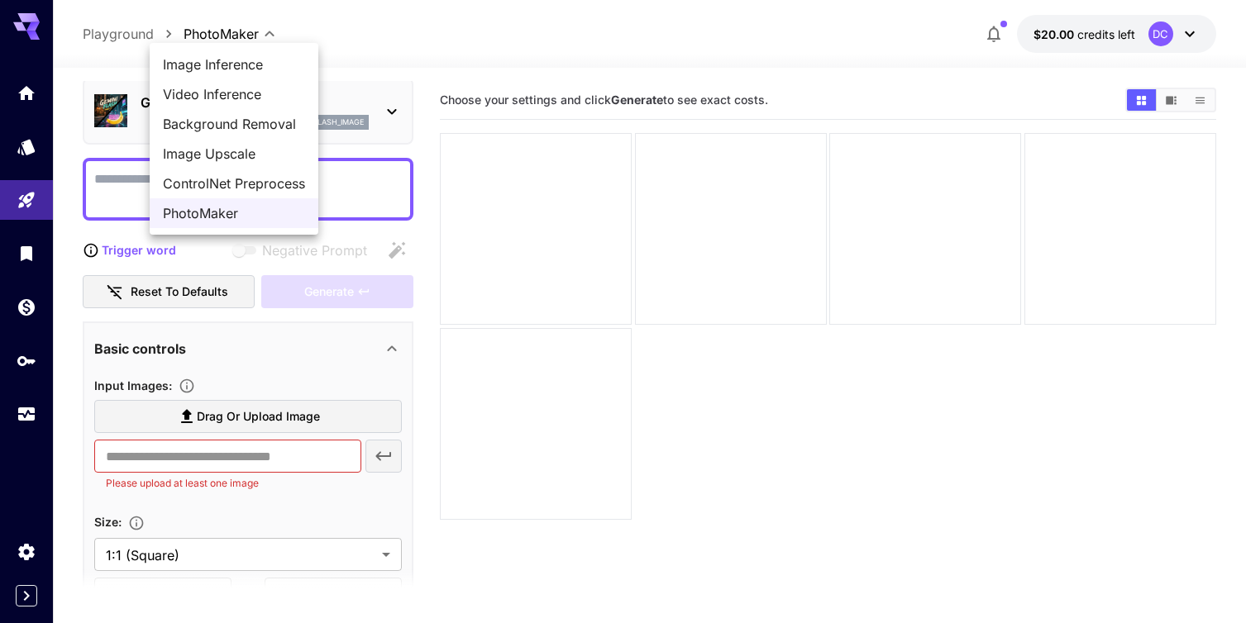
click at [268, 35] on body "**********" at bounding box center [623, 377] width 1246 height 754
click at [246, 63] on span "Image Inference" at bounding box center [234, 65] width 142 height 20
type input "**********"
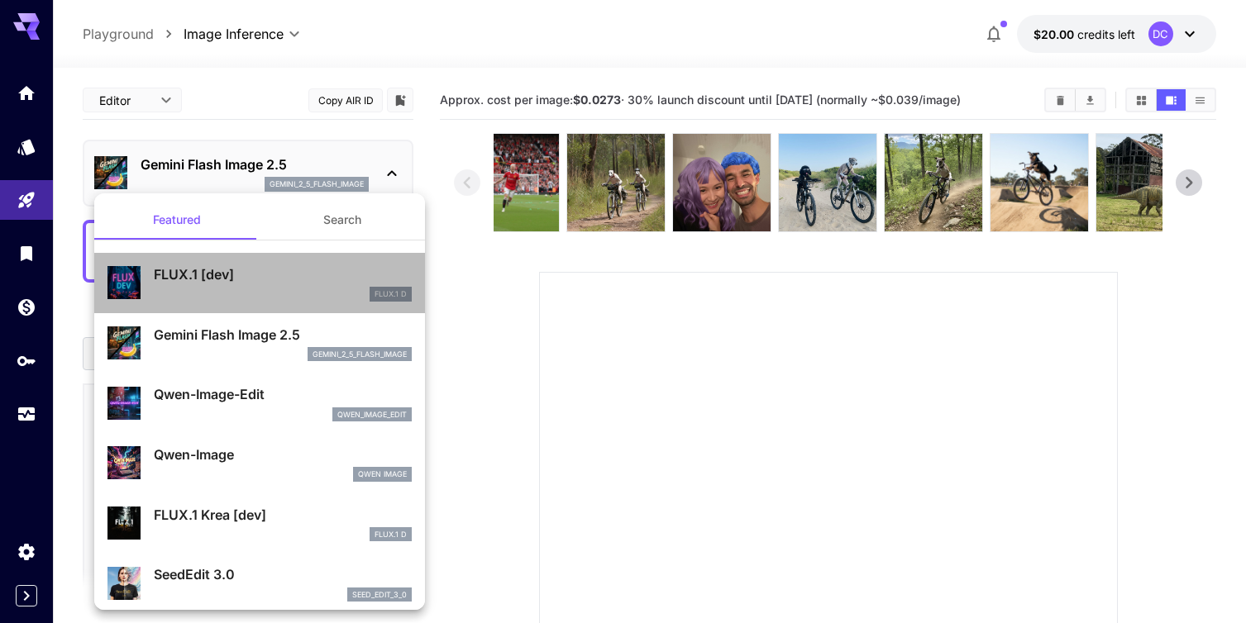
click at [198, 268] on p "FLUX.1 [dev]" at bounding box center [283, 275] width 258 height 20
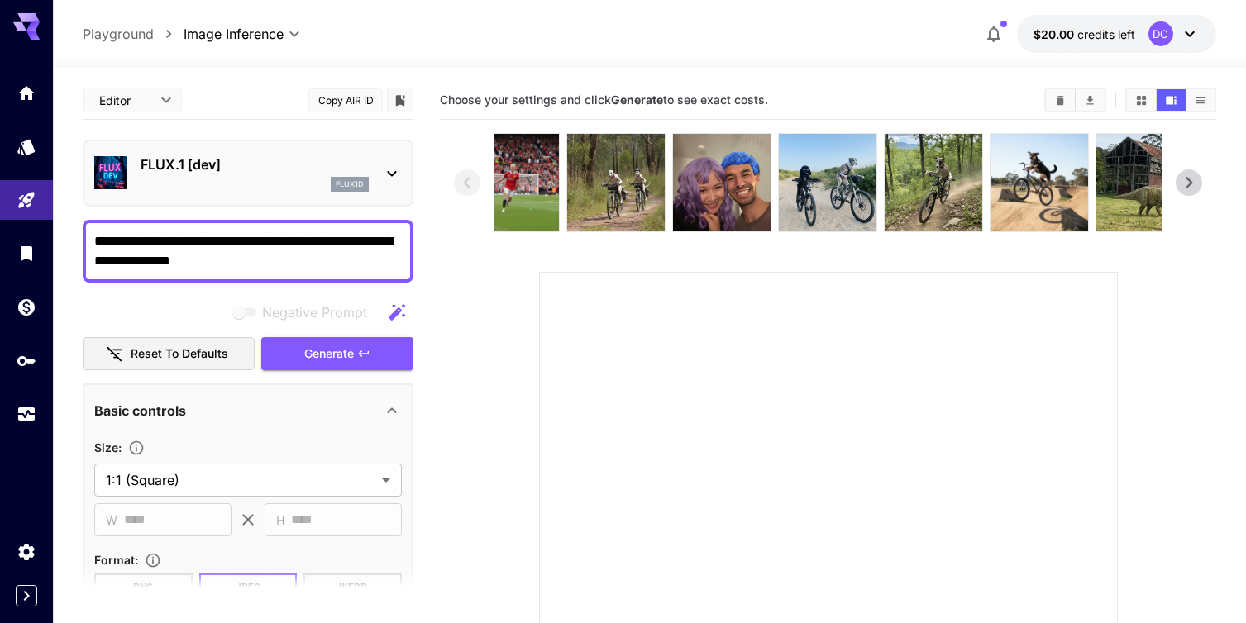
click at [389, 166] on icon at bounding box center [392, 174] width 20 height 20
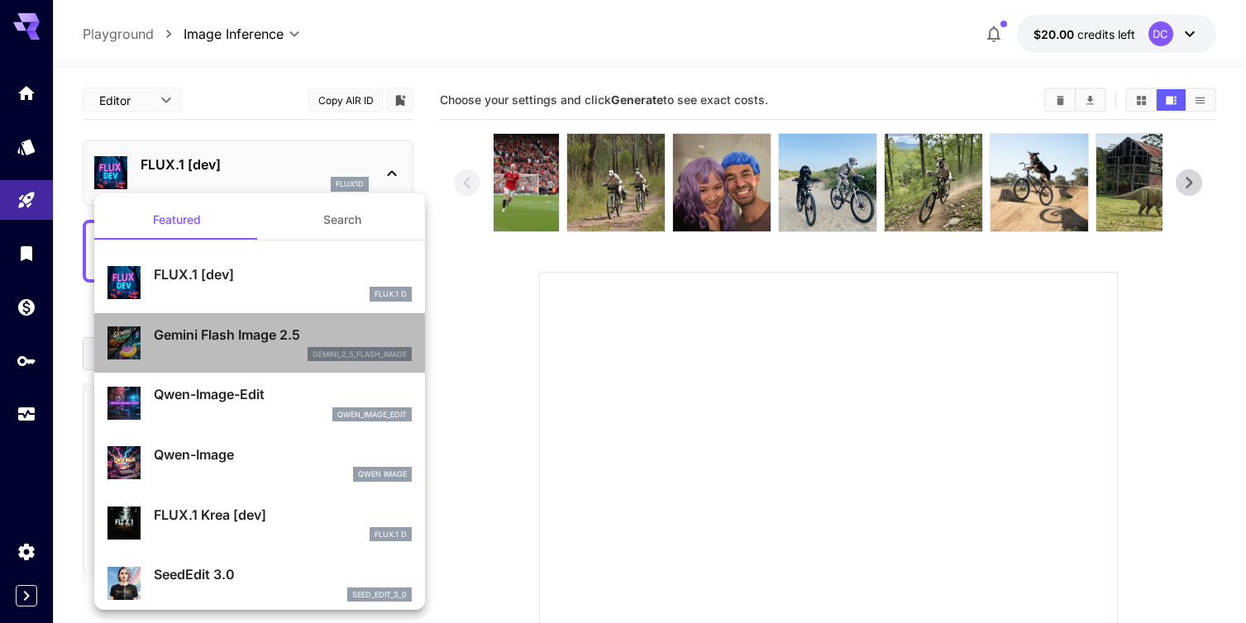
click at [260, 350] on div "gemini_2_5_flash_image" at bounding box center [283, 354] width 258 height 15
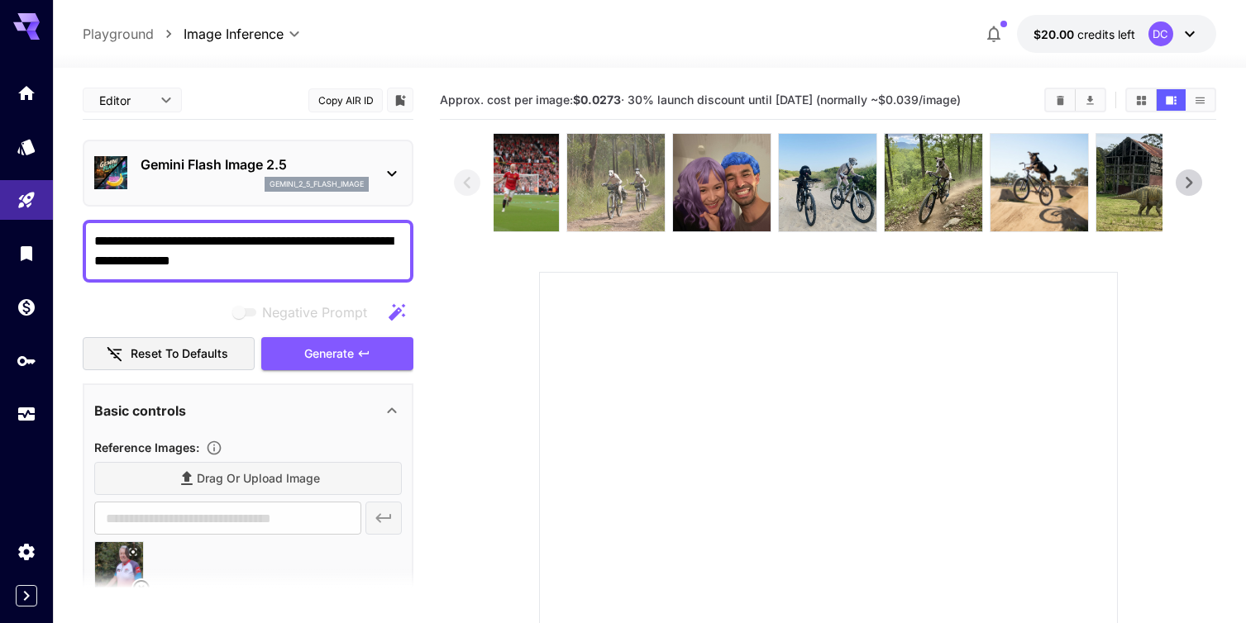
click at [592, 203] on img at bounding box center [616, 183] width 98 height 98
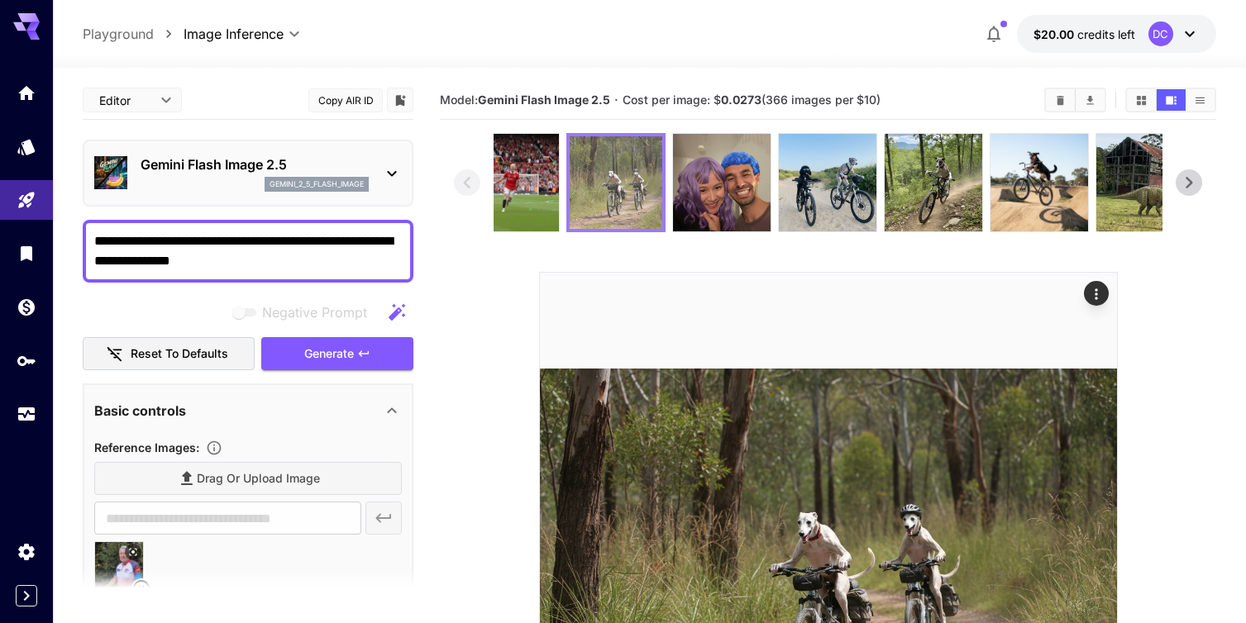
click at [592, 203] on img at bounding box center [616, 182] width 93 height 93
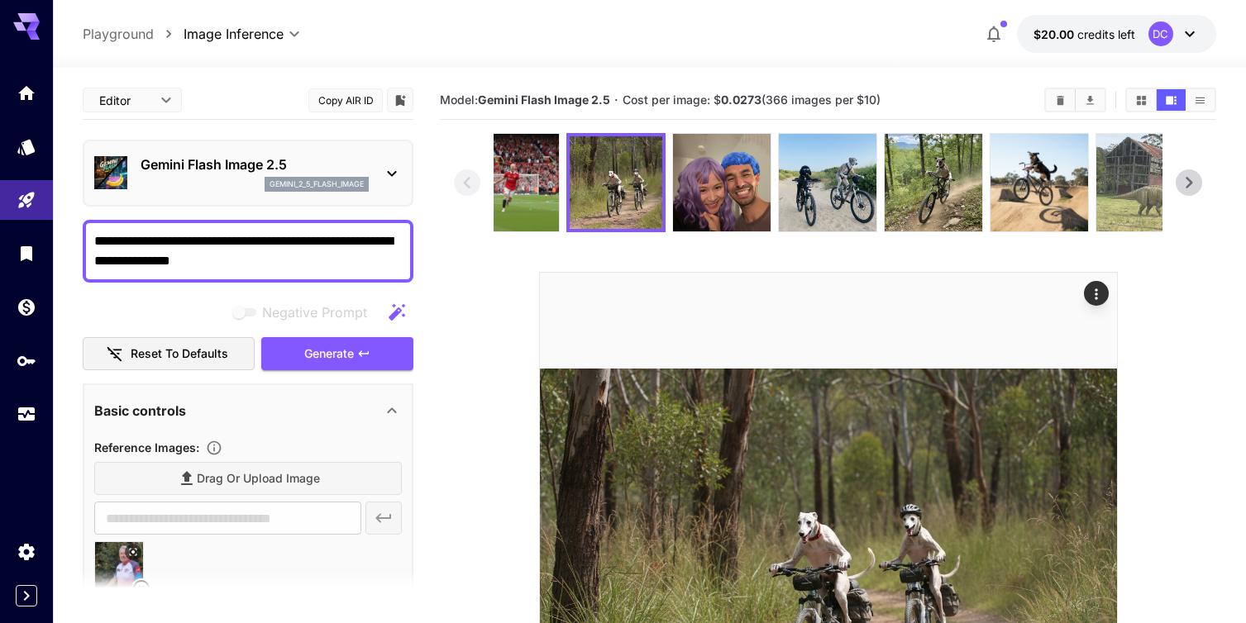
click at [1128, 191] on img at bounding box center [1145, 183] width 98 height 98
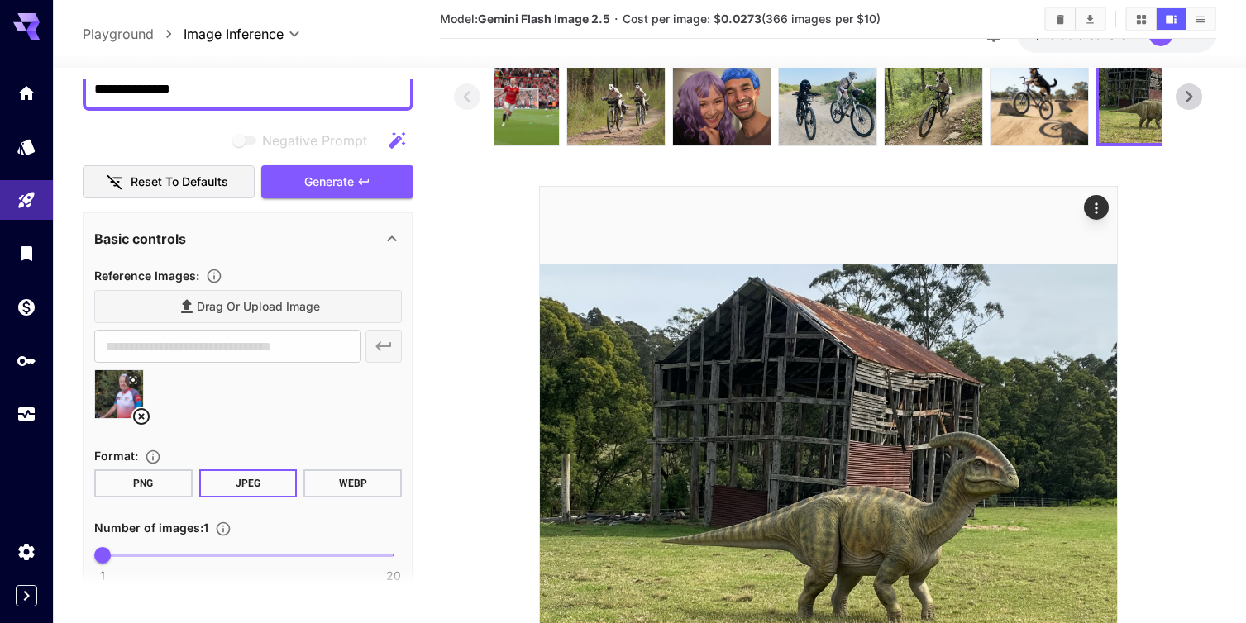
scroll to position [173, 0]
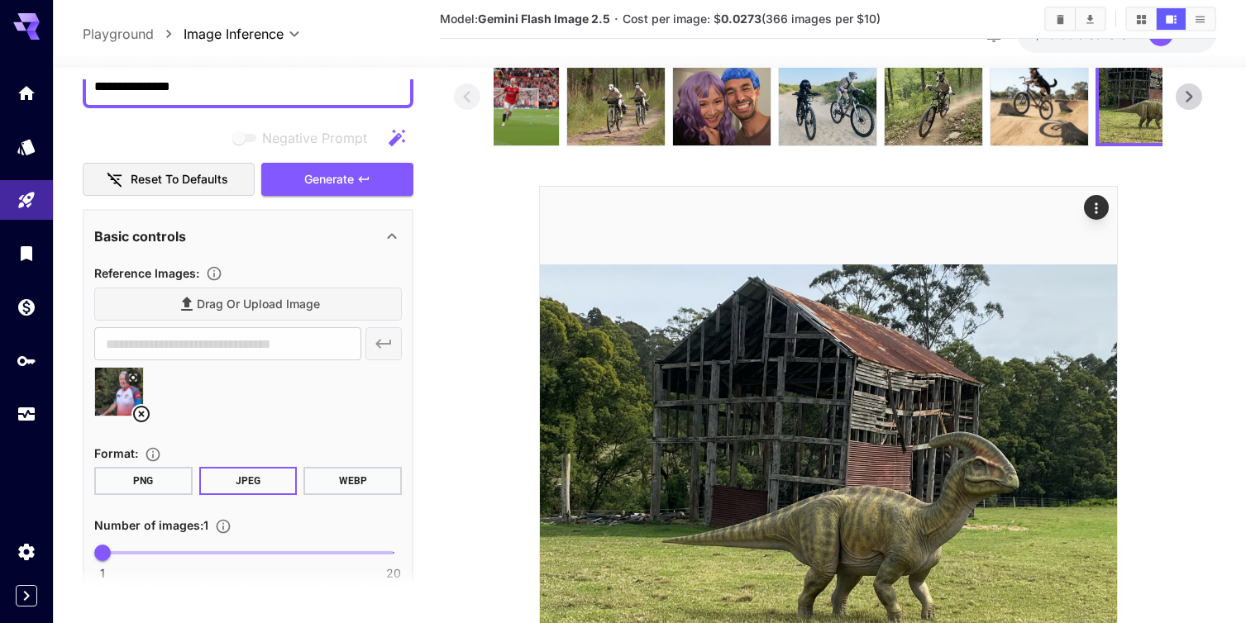
click at [141, 411] on icon at bounding box center [141, 414] width 20 height 20
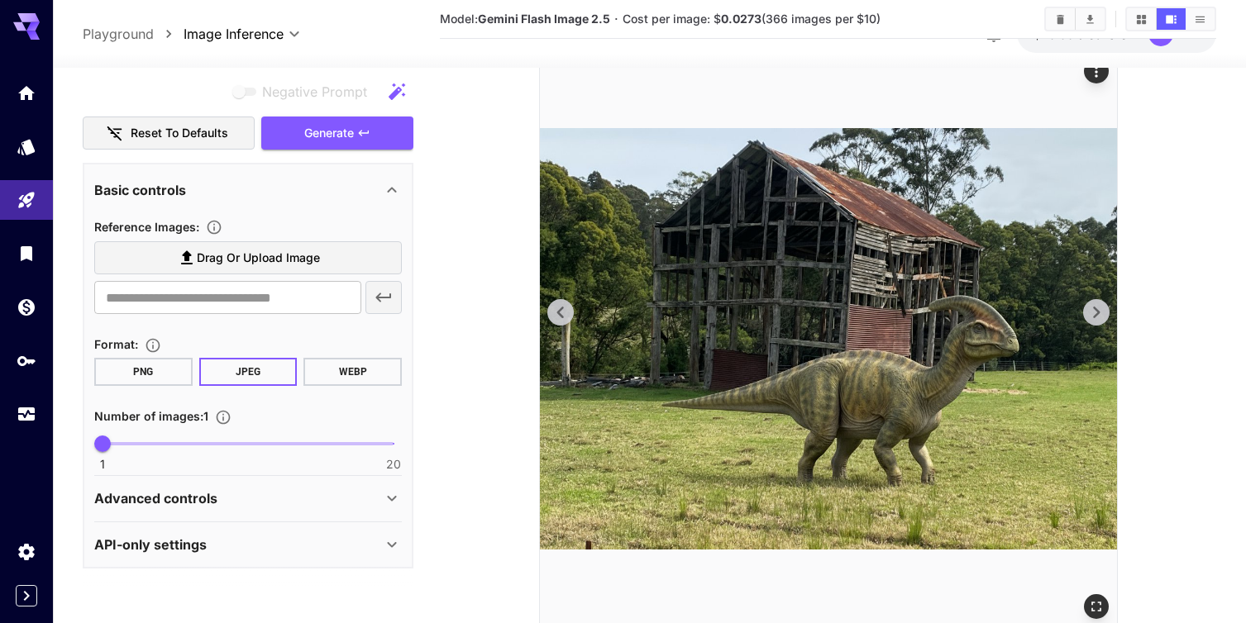
scroll to position [236, 0]
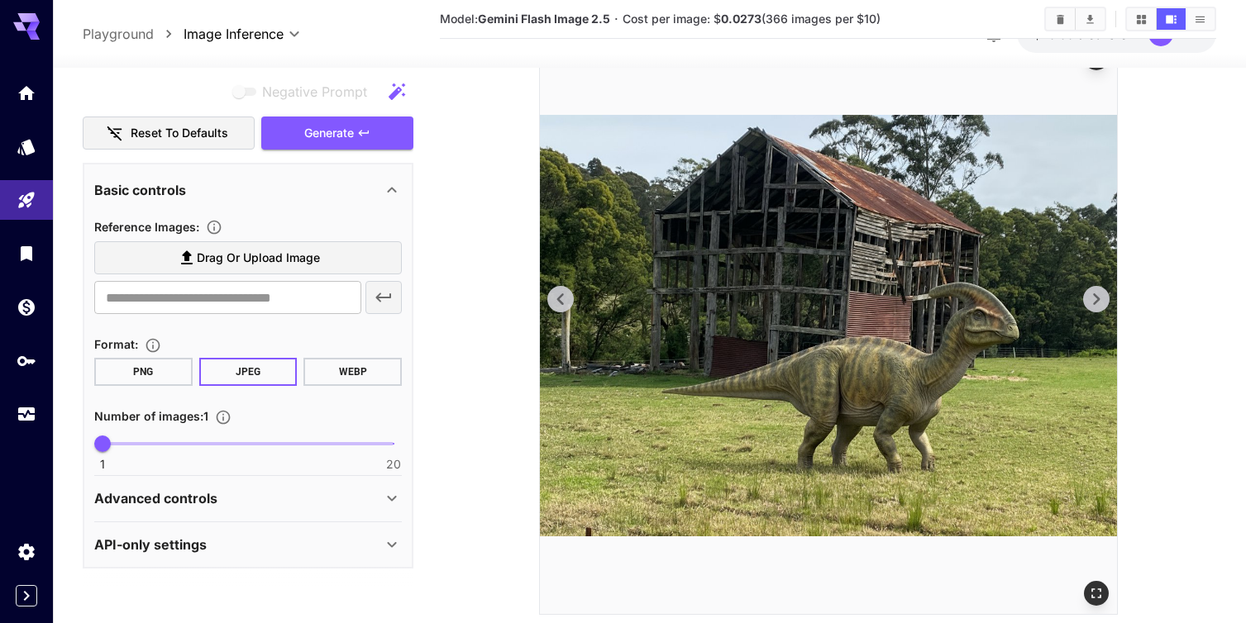
click at [1096, 288] on icon at bounding box center [1096, 299] width 25 height 25
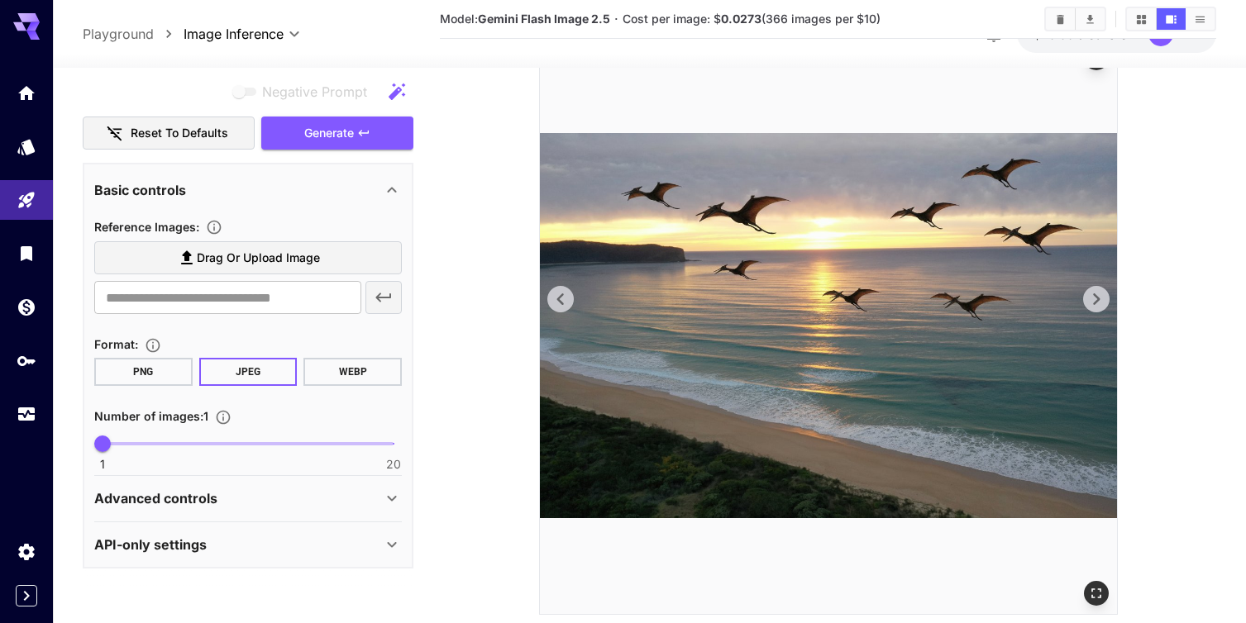
click at [1096, 288] on icon at bounding box center [1096, 299] width 25 height 25
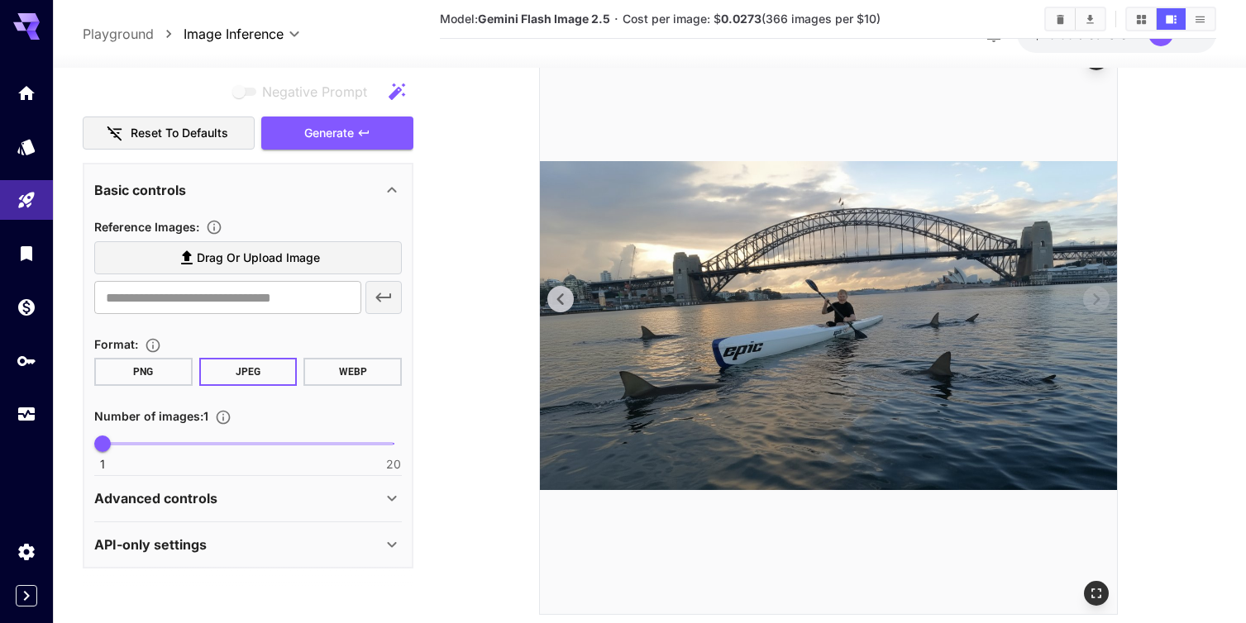
click at [560, 303] on icon at bounding box center [559, 299] width 7 height 12
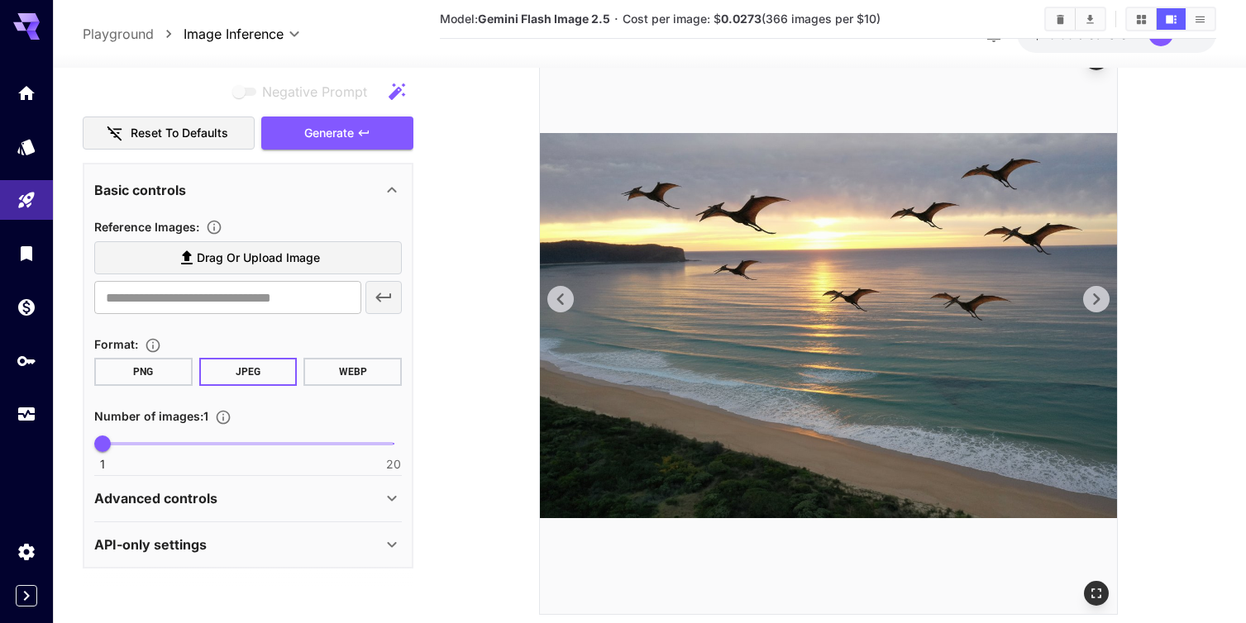
click at [560, 303] on icon at bounding box center [559, 299] width 7 height 12
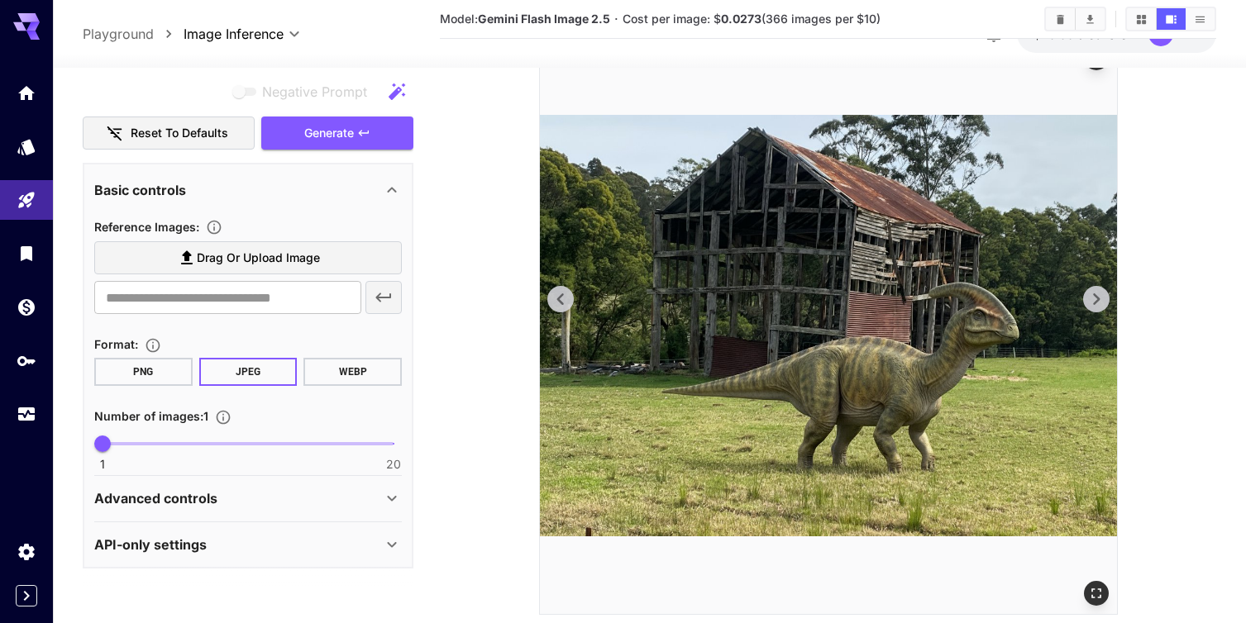
click at [1085, 306] on icon at bounding box center [1096, 299] width 25 height 25
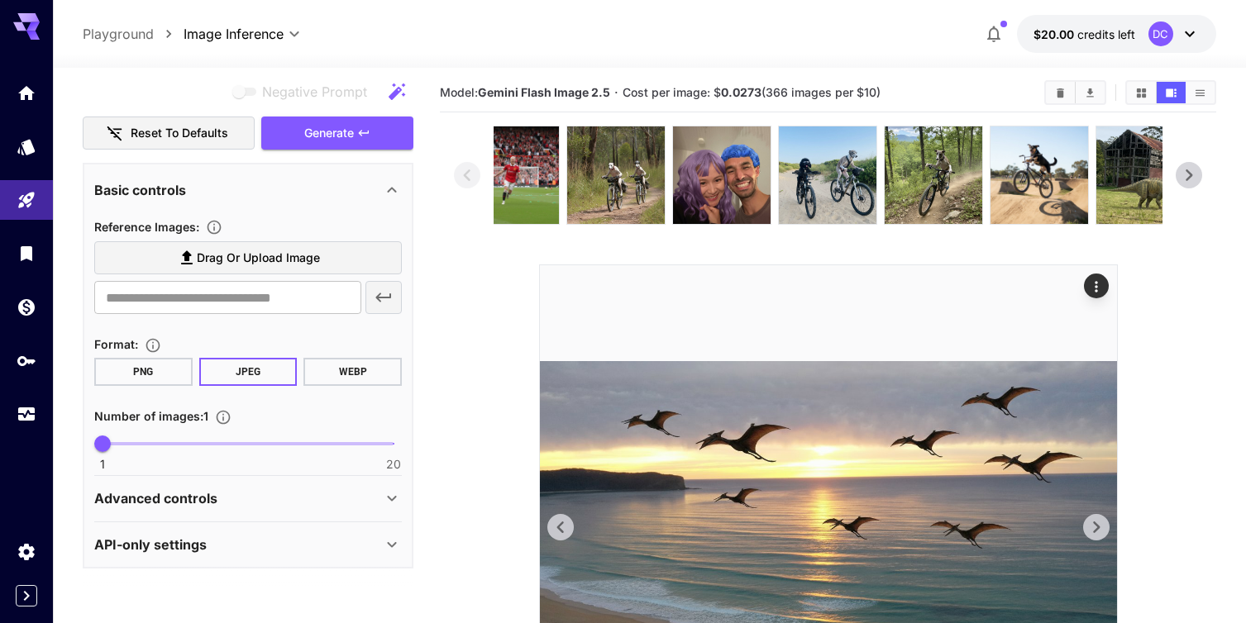
scroll to position [0, 0]
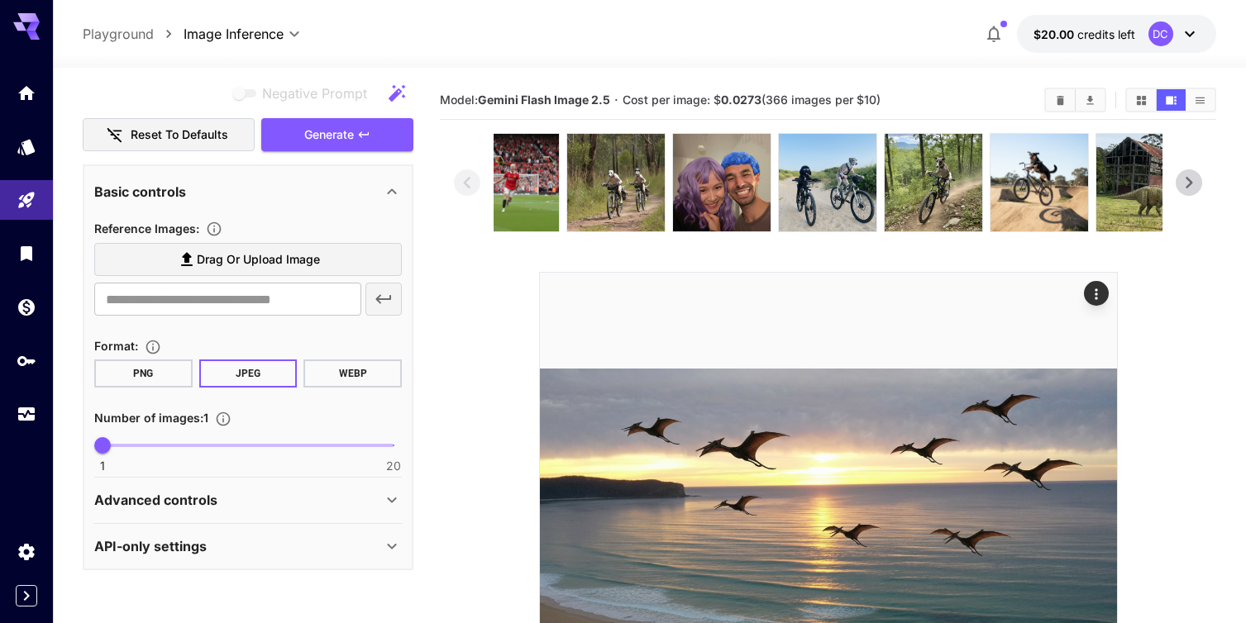
click at [1191, 181] on icon at bounding box center [1188, 183] width 7 height 12
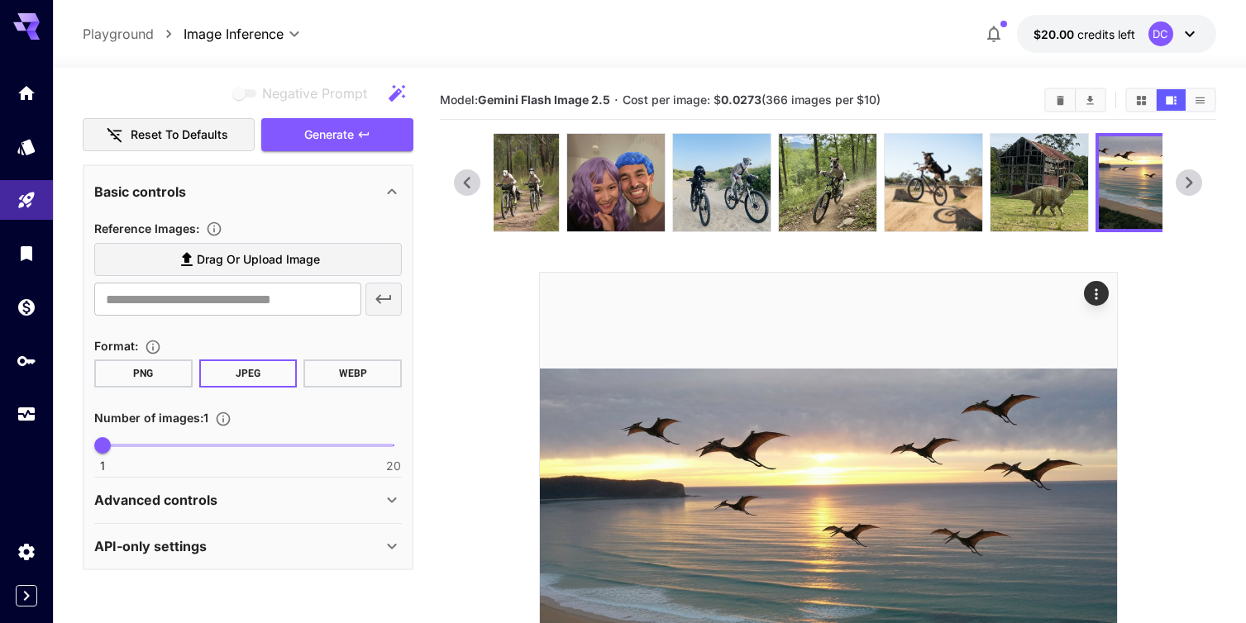
click at [1191, 181] on icon at bounding box center [1188, 183] width 7 height 12
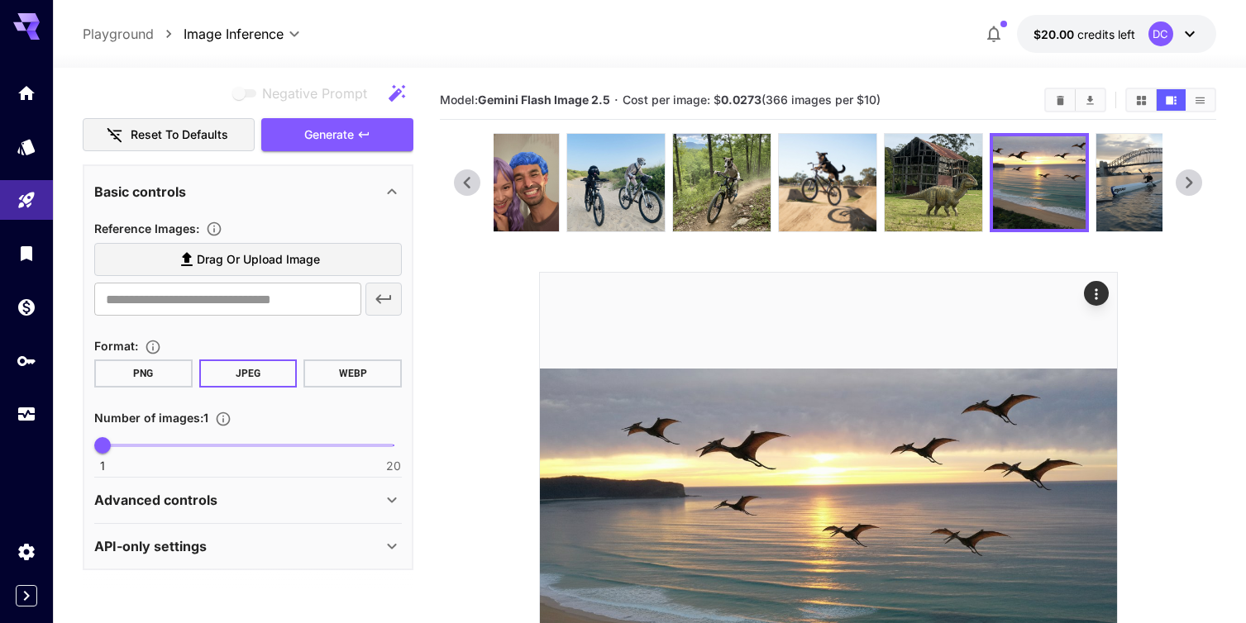
click at [1191, 181] on icon at bounding box center [1188, 183] width 7 height 12
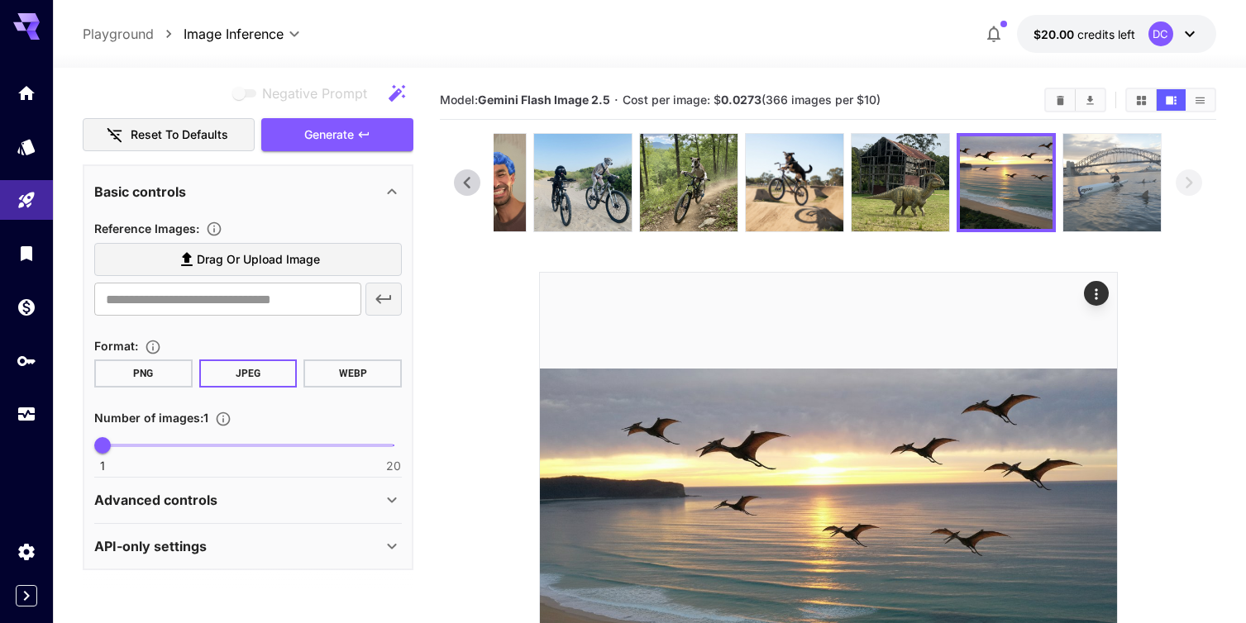
click at [1123, 188] on img at bounding box center [1112, 183] width 98 height 98
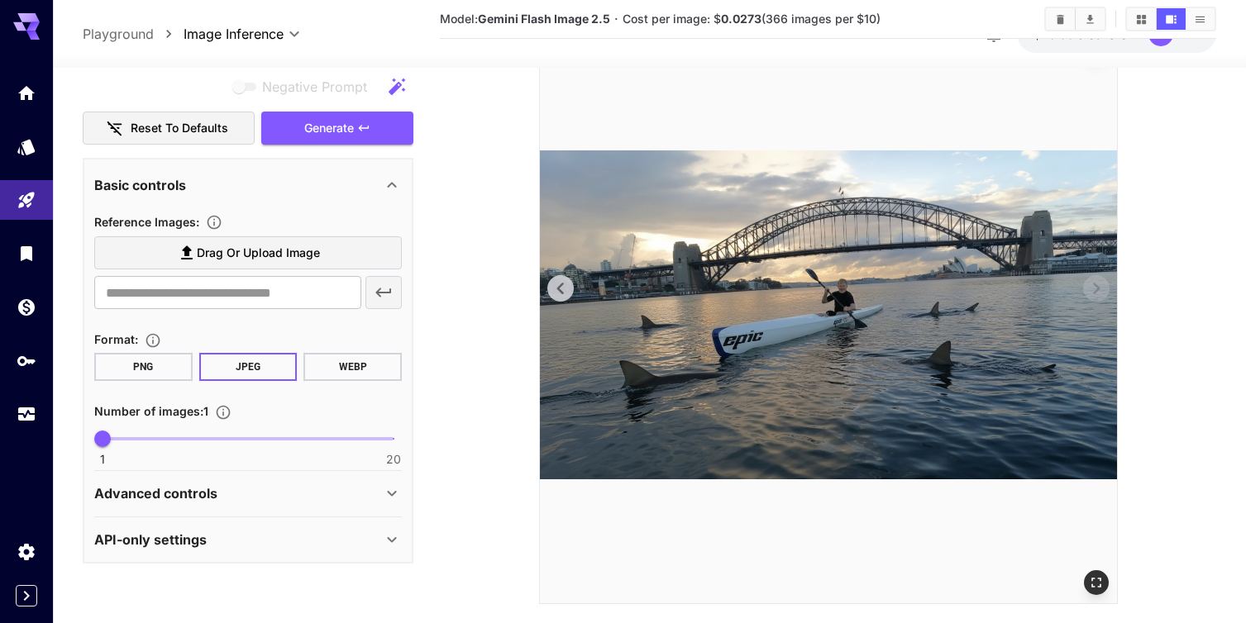
scroll to position [266, 0]
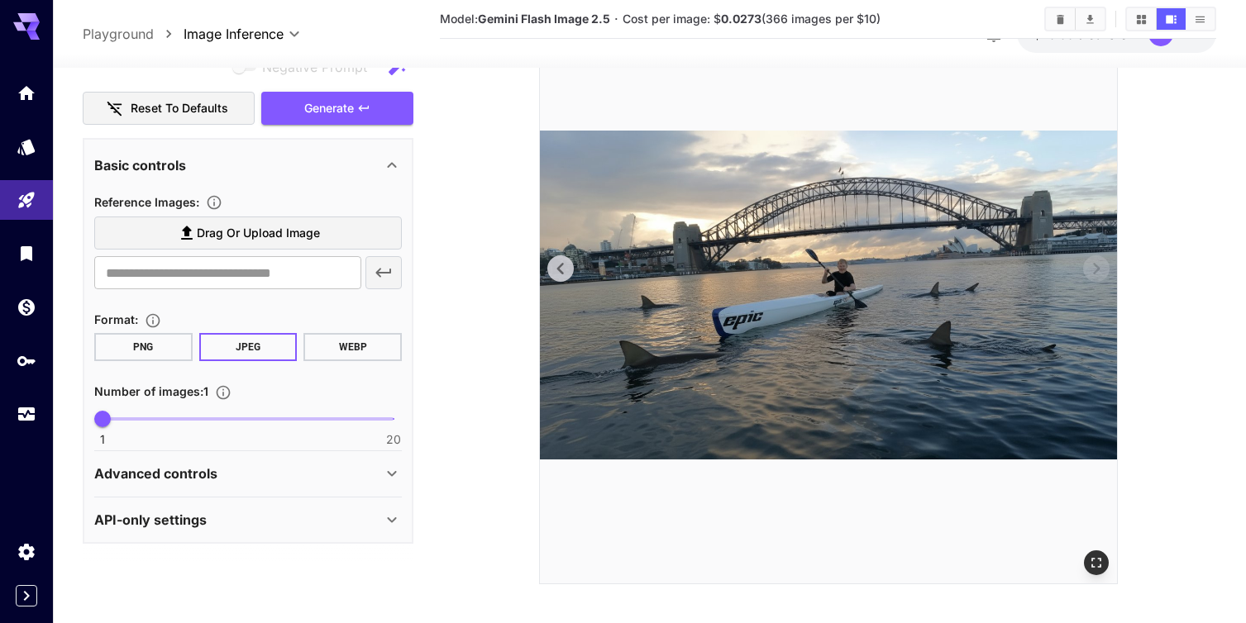
click at [934, 352] on img at bounding box center [828, 295] width 577 height 577
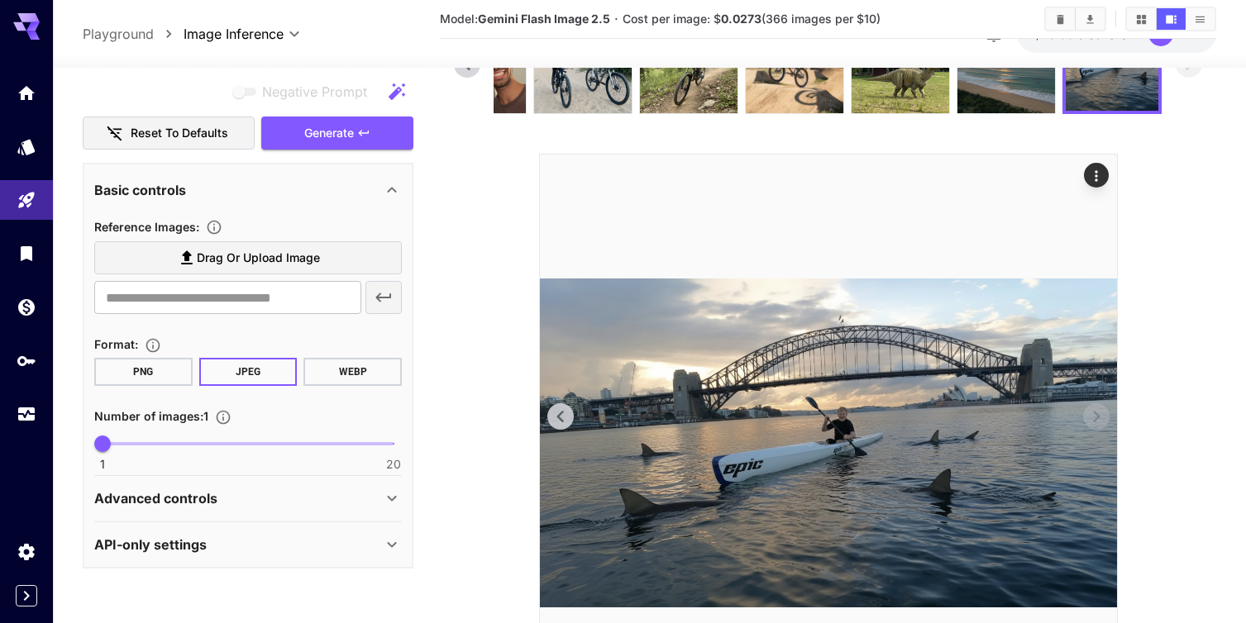
scroll to position [120, 0]
